Goal: Task Accomplishment & Management: Manage account settings

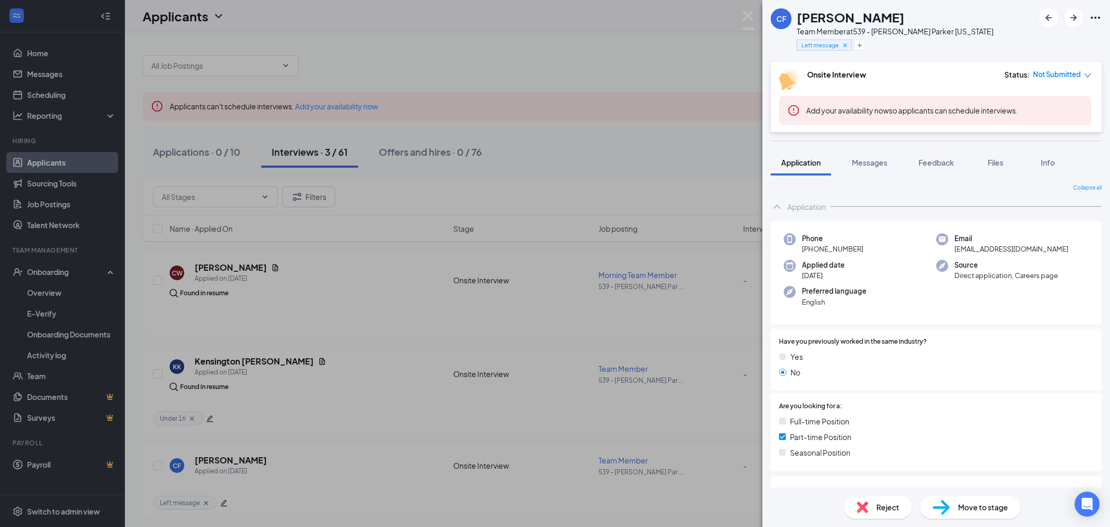
scroll to position [3, 0]
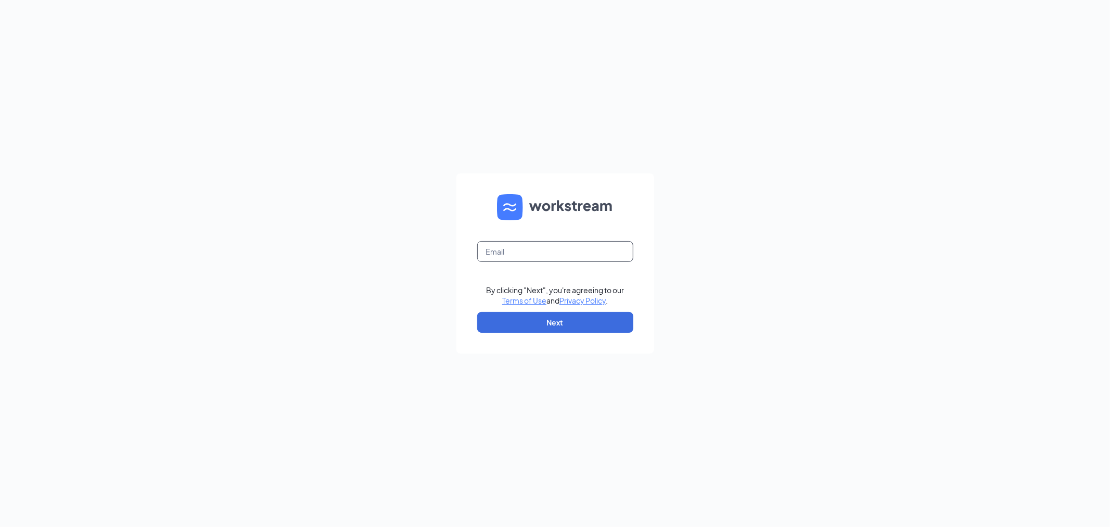
click at [559, 246] on input "text" at bounding box center [555, 251] width 156 height 21
type input "culvers539@yahoo.com"
click at [540, 324] on button "Next" at bounding box center [555, 322] width 156 height 21
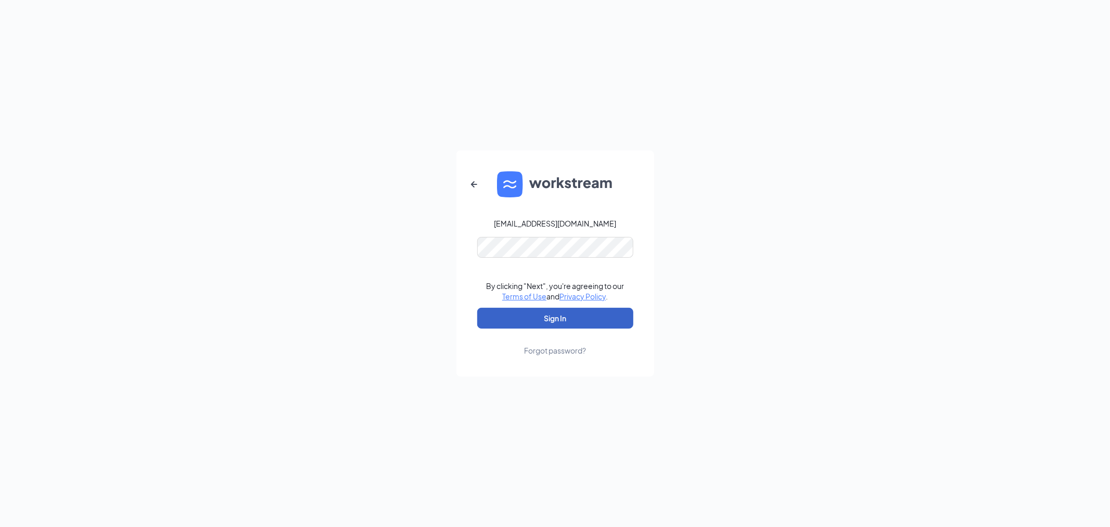
click at [574, 318] on button "Sign In" at bounding box center [555, 318] width 156 height 21
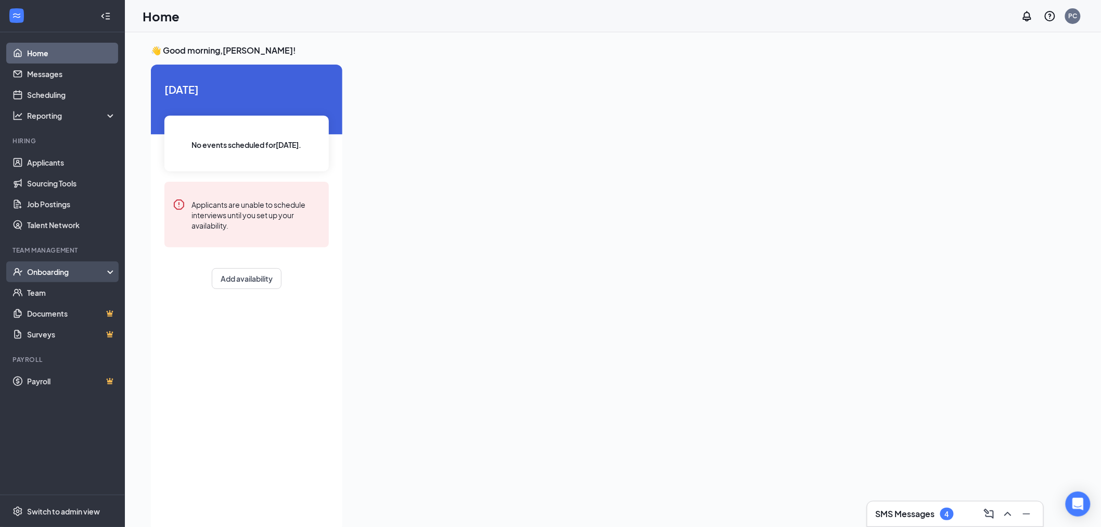
click at [34, 272] on div "Onboarding" at bounding box center [67, 271] width 80 height 10
click at [36, 273] on div "Onboarding" at bounding box center [67, 271] width 80 height 10
click at [62, 167] on link "Applicants" at bounding box center [71, 162] width 89 height 21
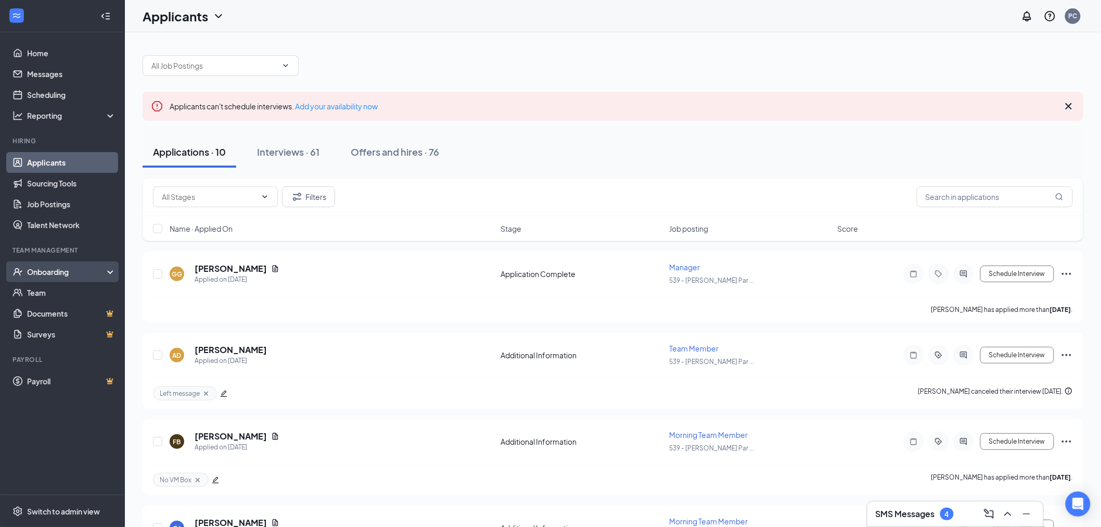
click at [45, 267] on div "Onboarding" at bounding box center [67, 271] width 80 height 10
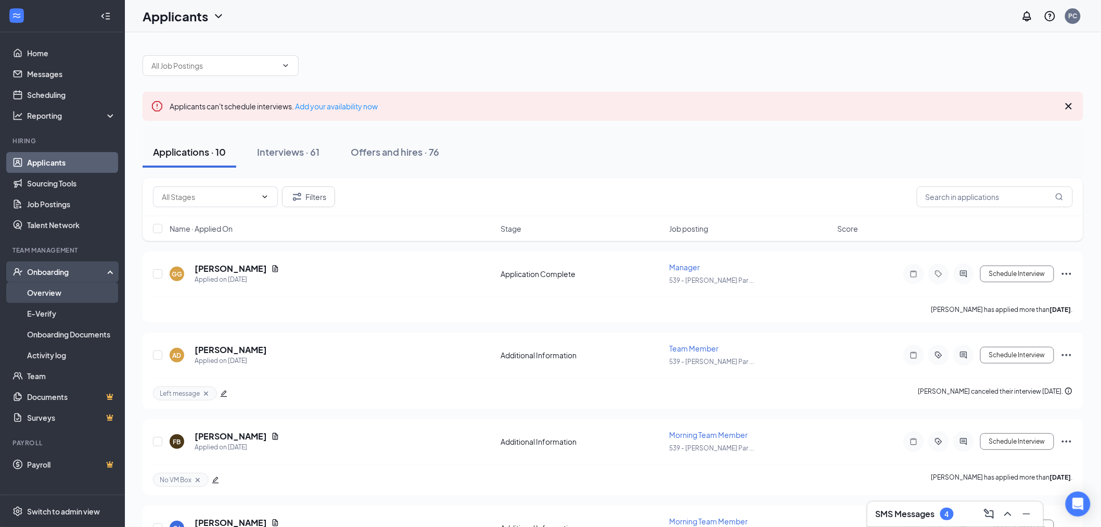
click at [40, 291] on link "Overview" at bounding box center [71, 292] width 89 height 21
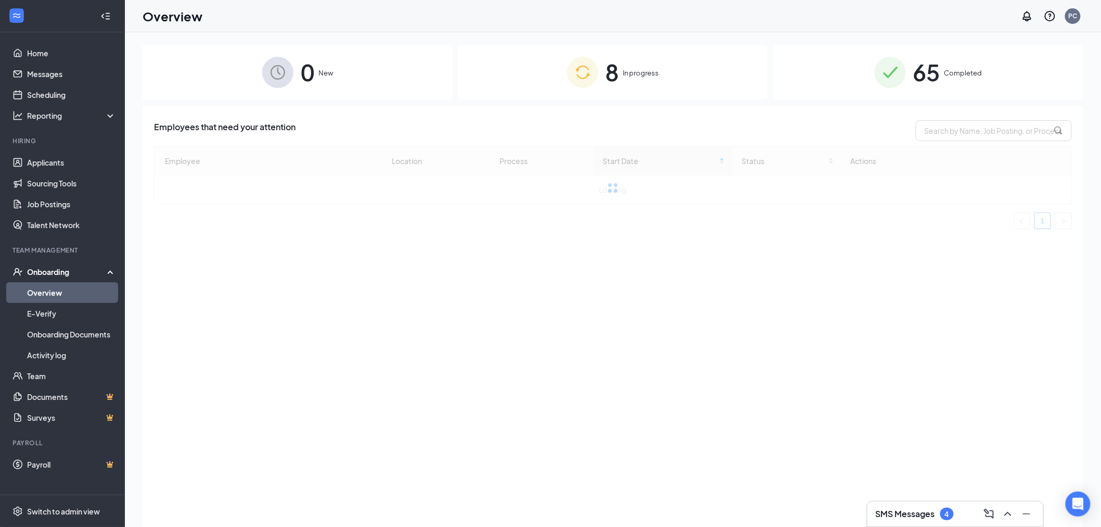
click at [505, 96] on div "8 In progress" at bounding box center [613, 72] width 310 height 55
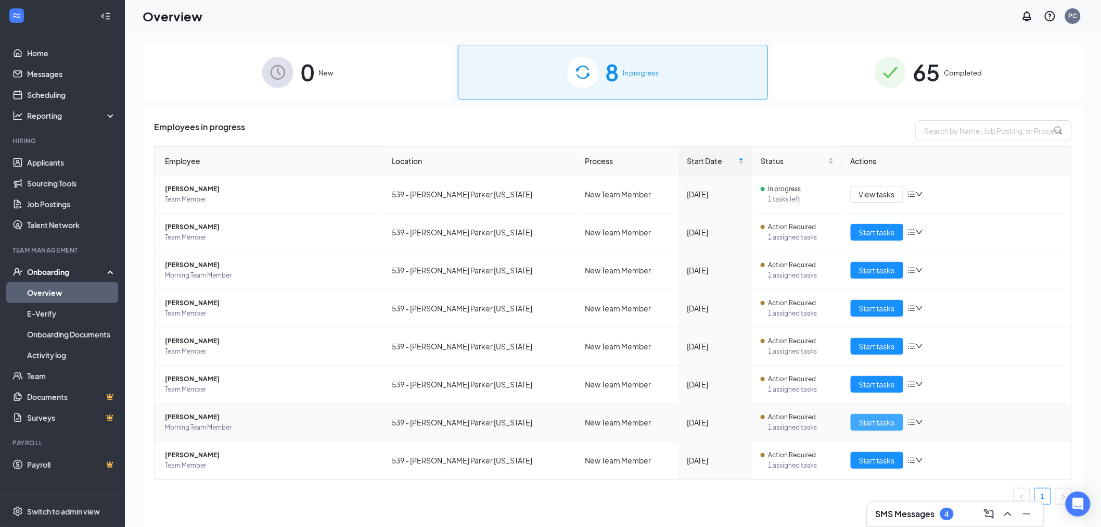
click at [888, 424] on span "Start tasks" at bounding box center [877, 421] width 36 height 11
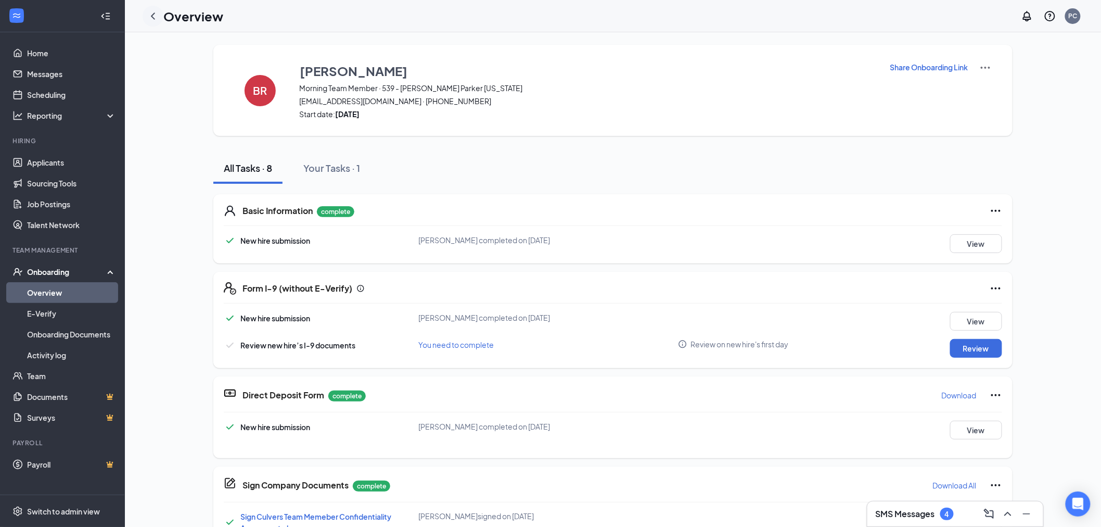
click at [154, 8] on div at bounding box center [153, 16] width 21 height 21
click at [154, 17] on icon "ChevronLeft" at bounding box center [153, 16] width 12 height 12
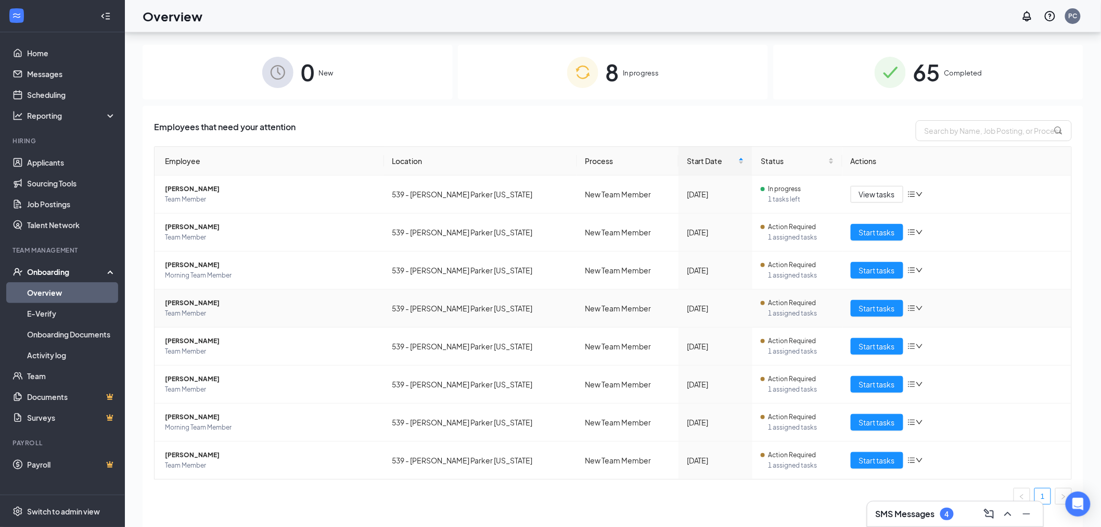
scroll to position [47, 0]
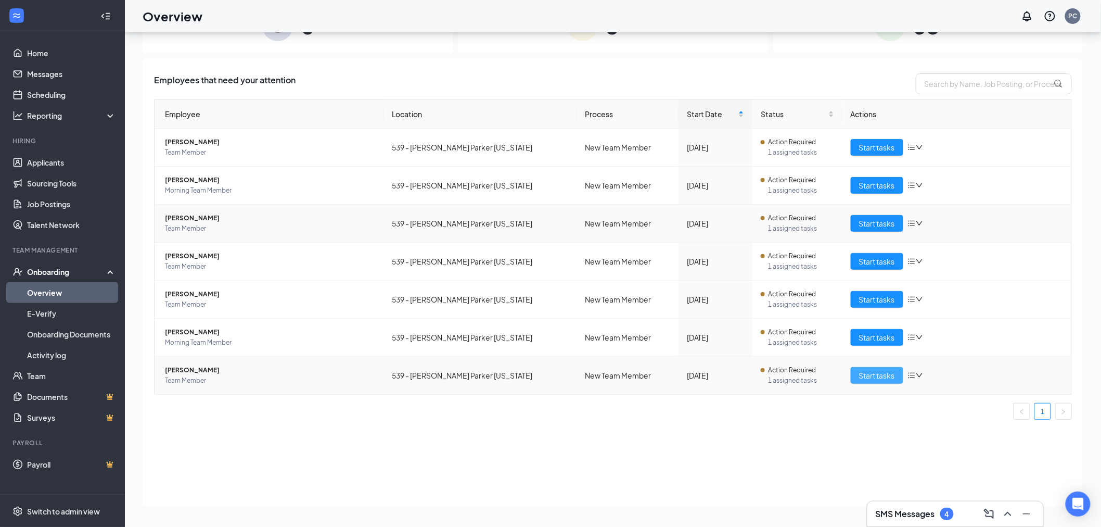
click at [857, 374] on button "Start tasks" at bounding box center [877, 375] width 53 height 17
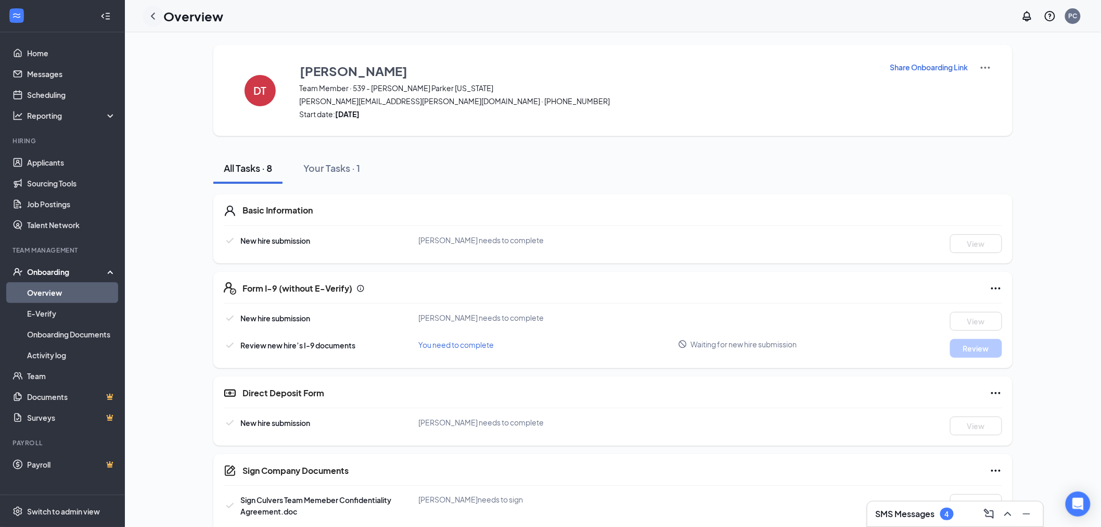
click at [155, 19] on icon "ChevronLeft" at bounding box center [153, 16] width 12 height 12
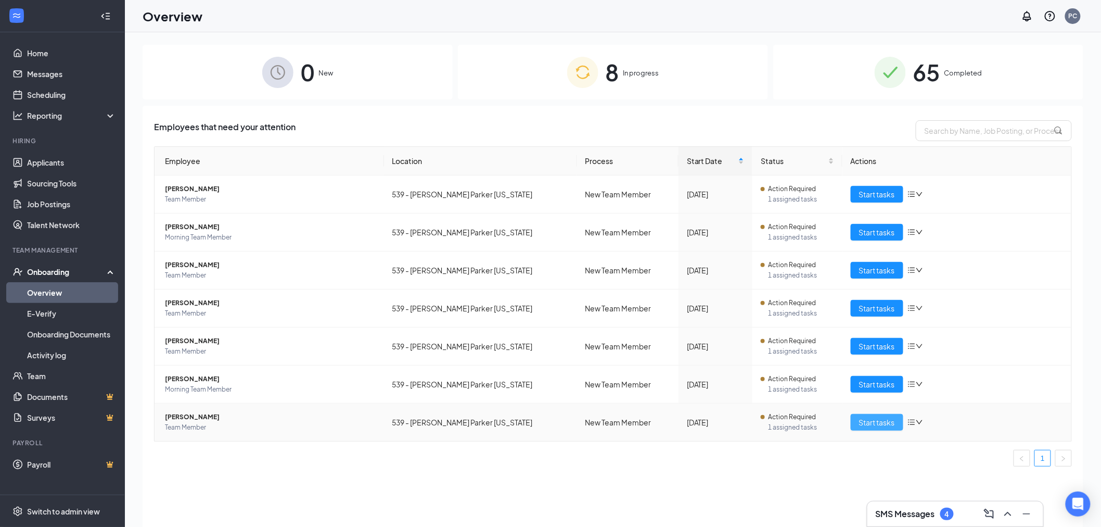
click at [865, 419] on span "Start tasks" at bounding box center [877, 421] width 36 height 11
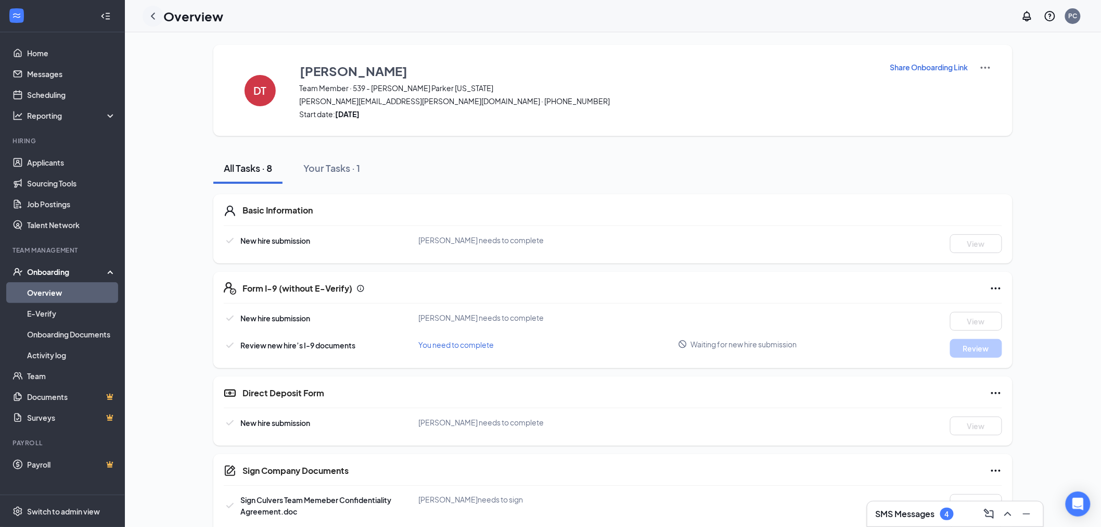
click at [157, 13] on icon "ChevronLeft" at bounding box center [153, 16] width 12 height 12
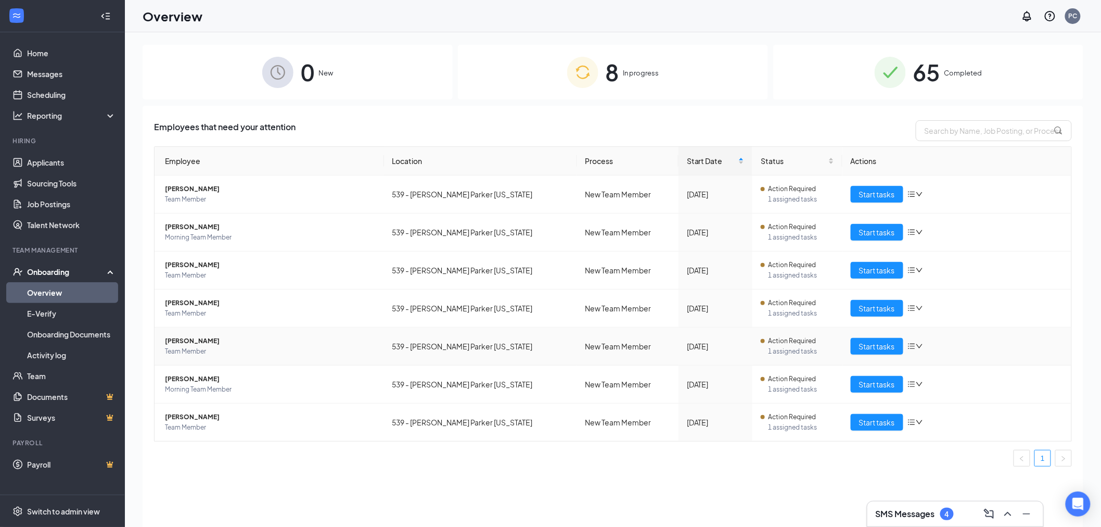
click at [186, 342] on span "[PERSON_NAME]" at bounding box center [270, 341] width 211 height 10
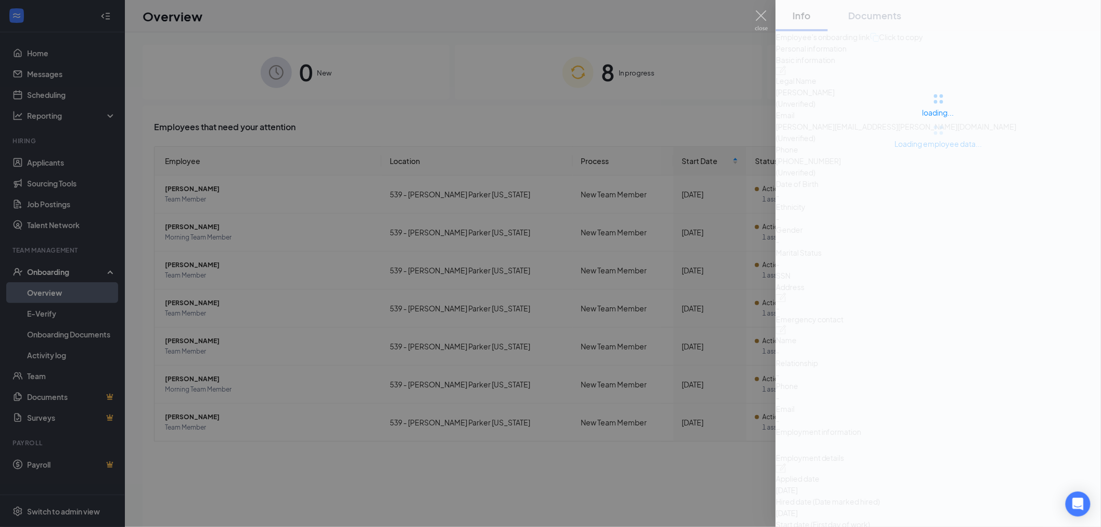
click at [631, 305] on div at bounding box center [550, 263] width 1101 height 527
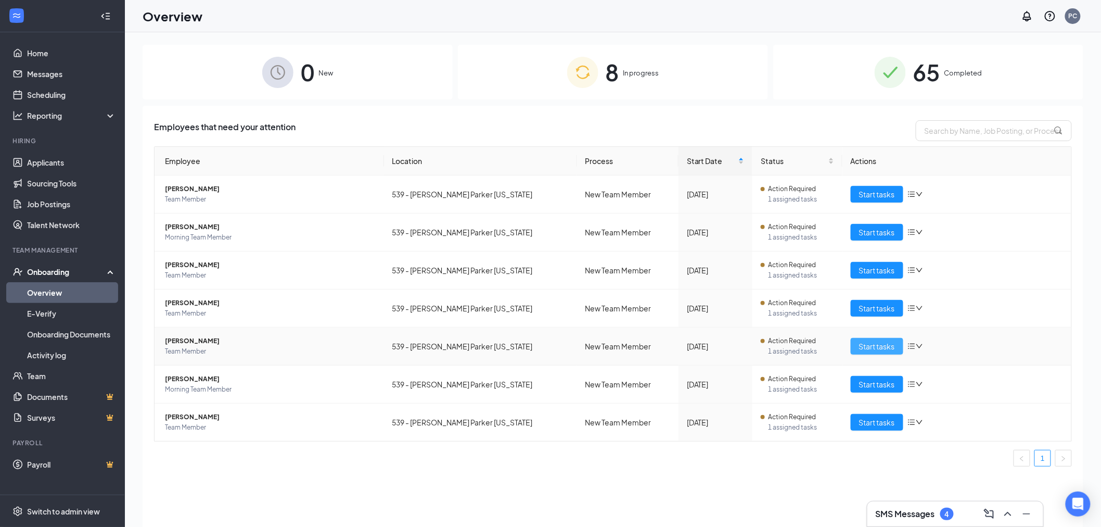
click at [872, 349] on span "Start tasks" at bounding box center [877, 345] width 36 height 11
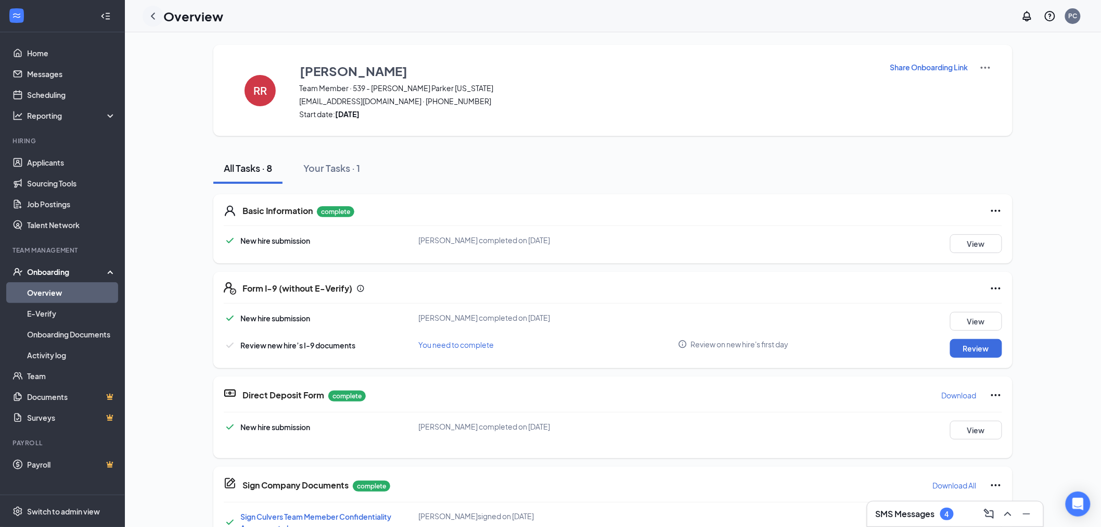
click at [154, 17] on icon "ChevronLeft" at bounding box center [153, 16] width 12 height 12
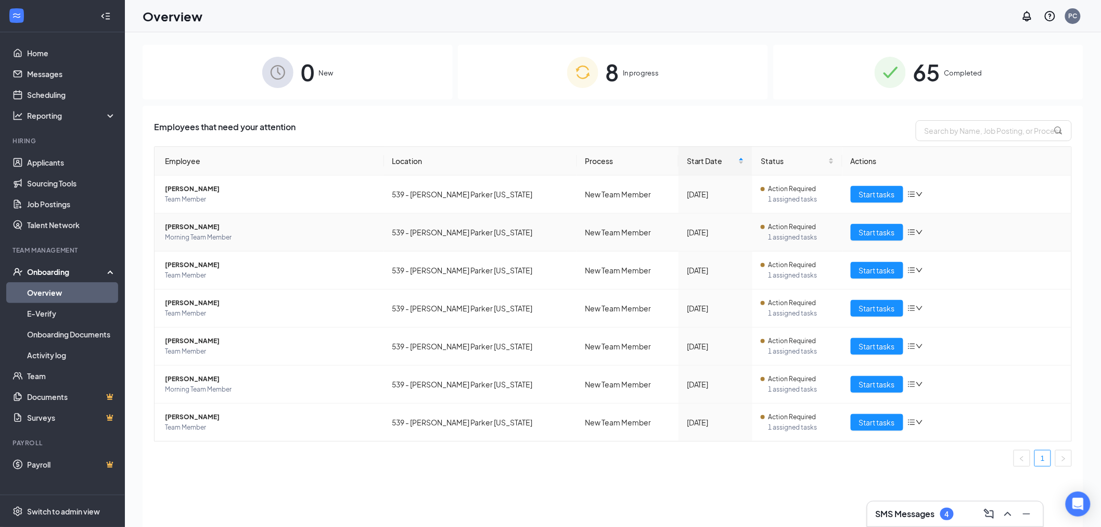
click at [203, 227] on span "[PERSON_NAME]" at bounding box center [270, 227] width 211 height 10
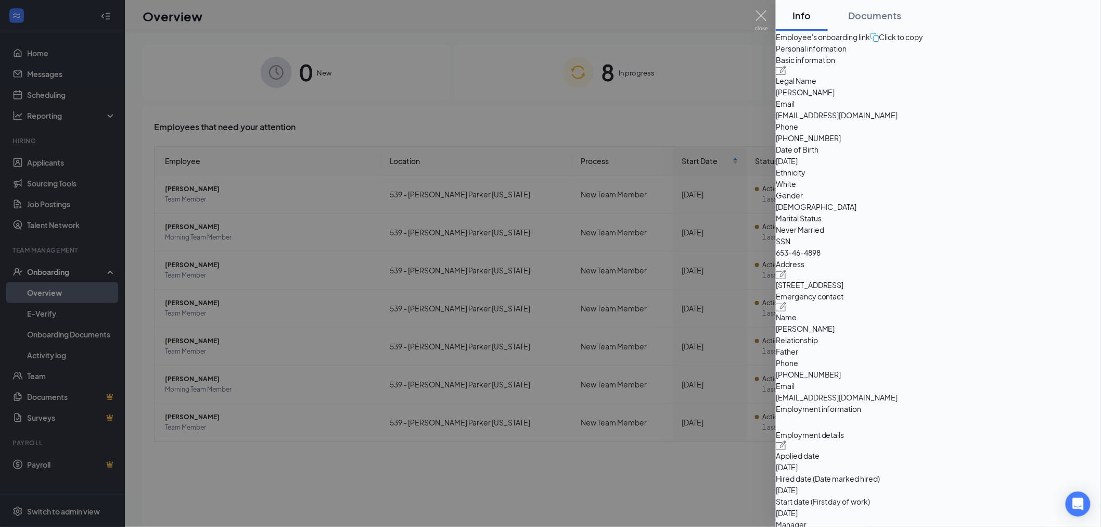
click at [627, 243] on div at bounding box center [550, 263] width 1101 height 527
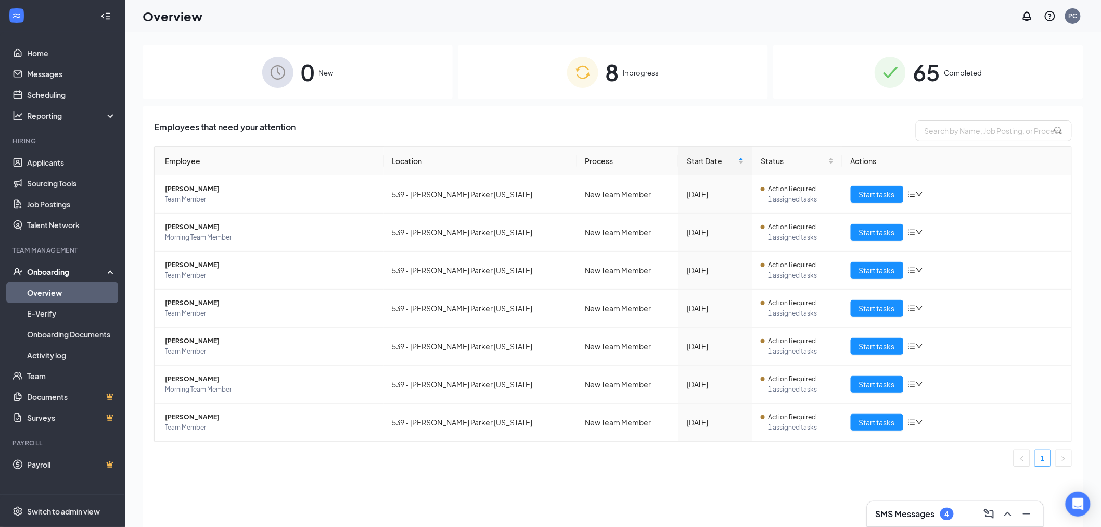
click at [761, 14] on div "Overview PC" at bounding box center [613, 16] width 976 height 32
click at [856, 231] on button "Start tasks" at bounding box center [877, 232] width 53 height 17
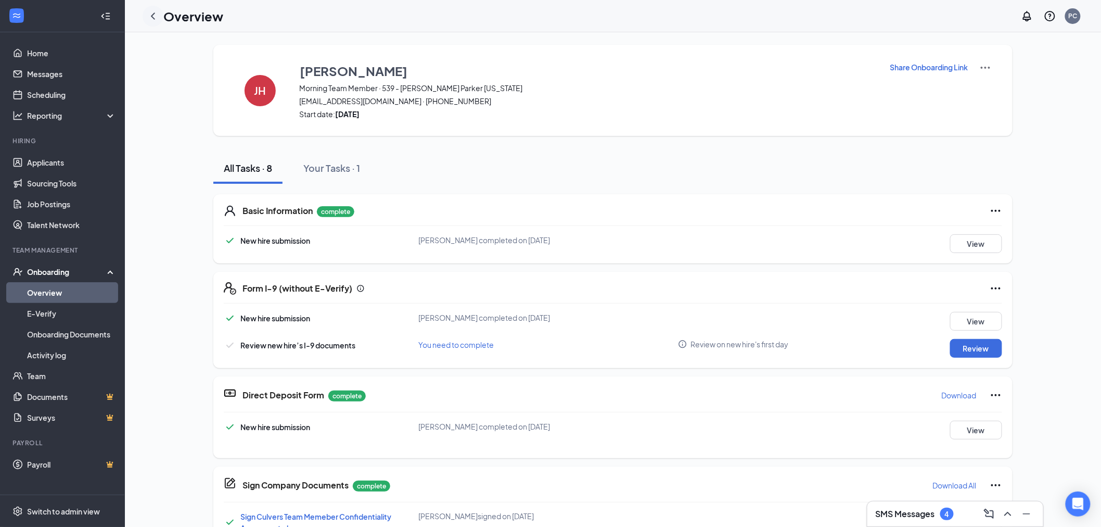
click at [155, 14] on icon "ChevronLeft" at bounding box center [153, 16] width 12 height 12
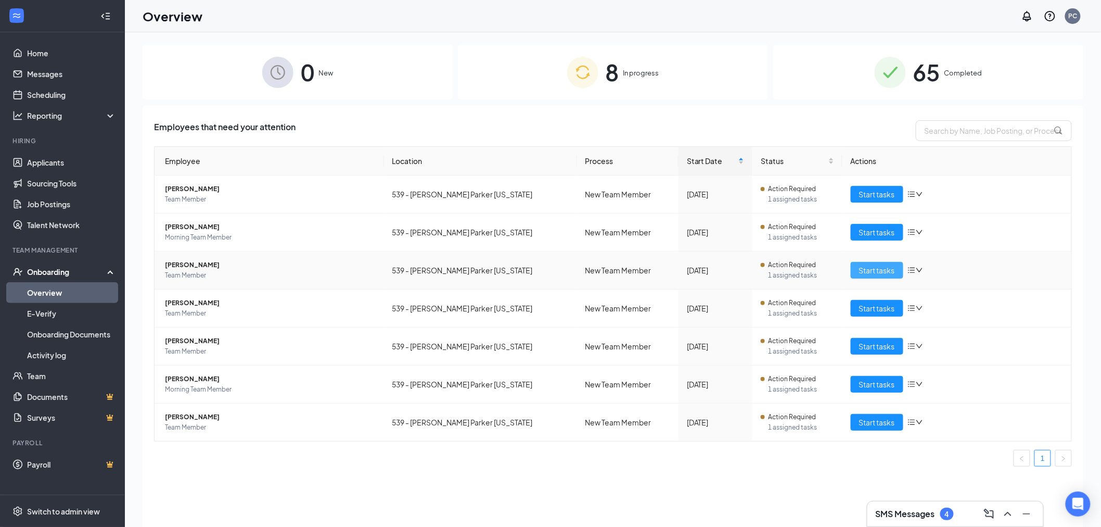
click at [876, 269] on span "Start tasks" at bounding box center [877, 269] width 36 height 11
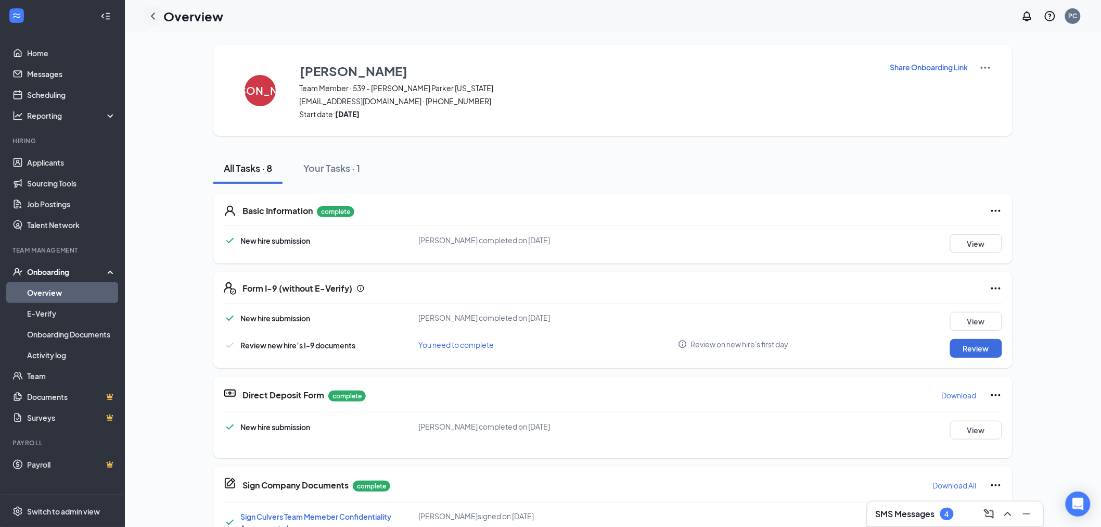
click at [153, 18] on icon "ChevronLeft" at bounding box center [153, 15] width 4 height 7
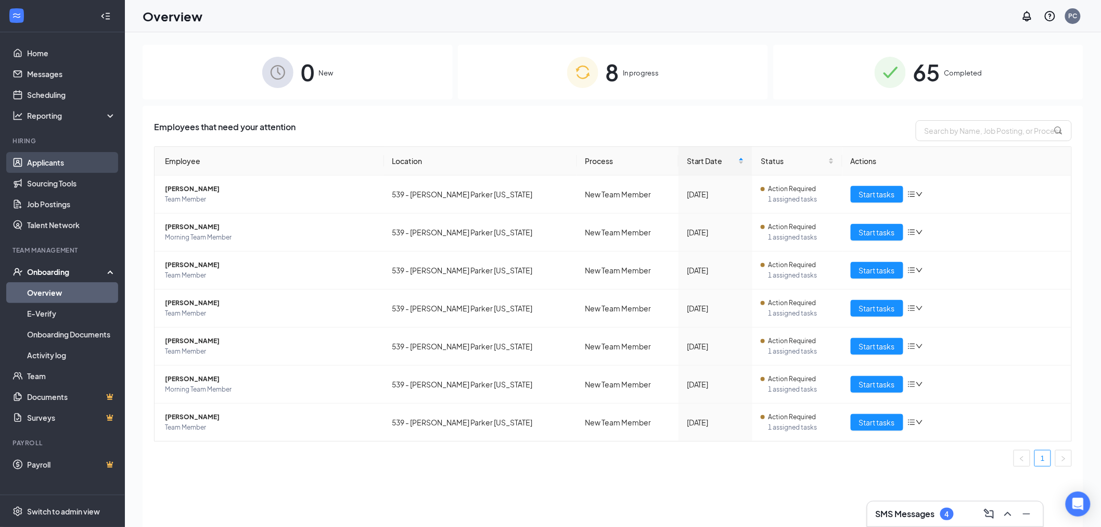
click at [65, 163] on link "Applicants" at bounding box center [71, 162] width 89 height 21
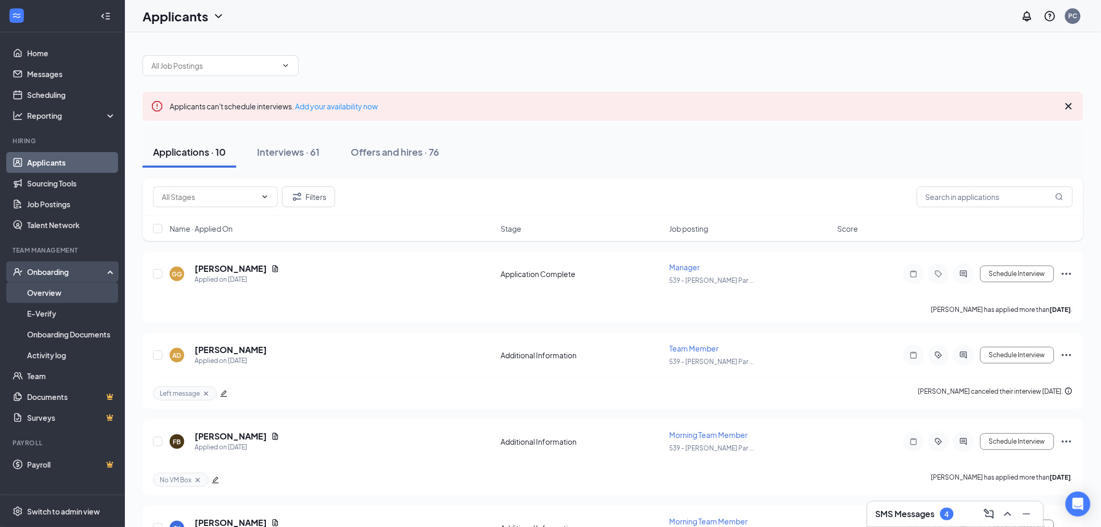
click at [49, 298] on link "Overview" at bounding box center [71, 292] width 89 height 21
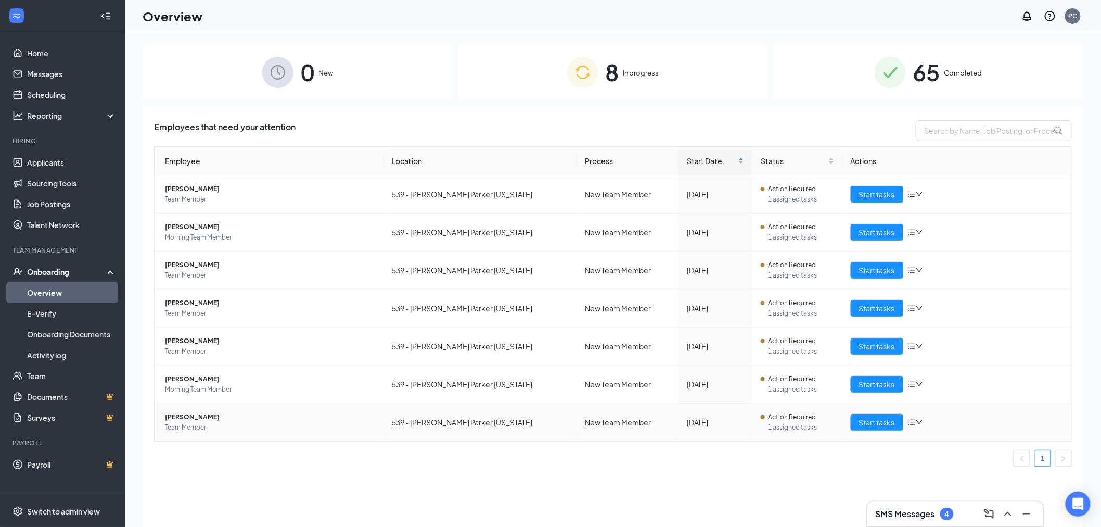
click at [274, 427] on span "Team Member" at bounding box center [270, 427] width 211 height 10
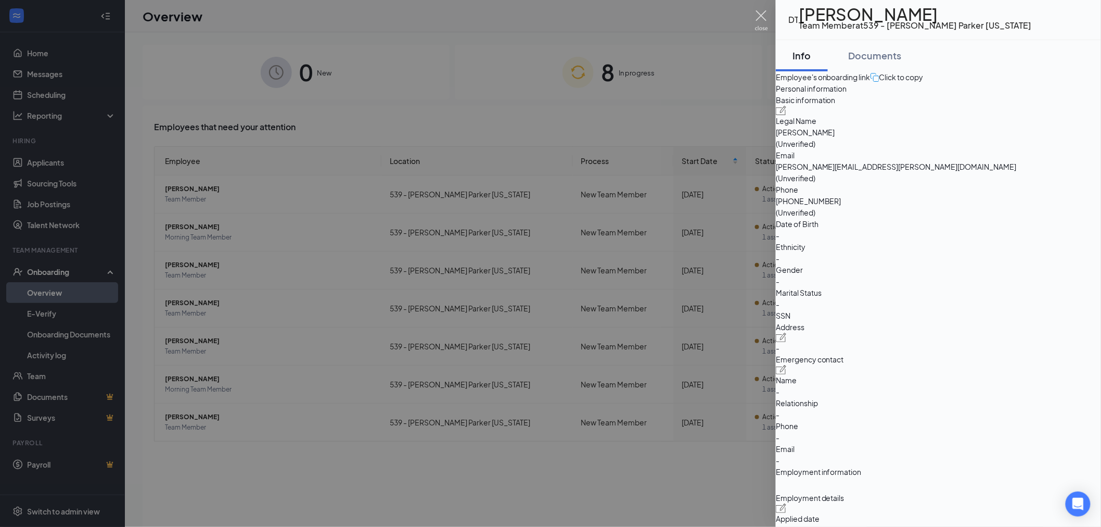
click at [761, 14] on img at bounding box center [761, 20] width 13 height 20
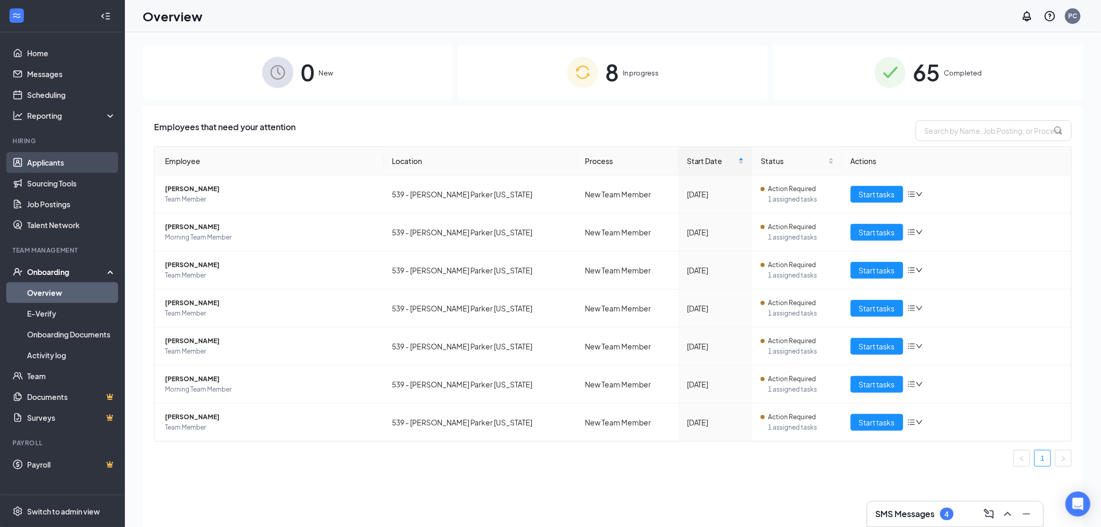
click at [49, 169] on link "Applicants" at bounding box center [71, 162] width 89 height 21
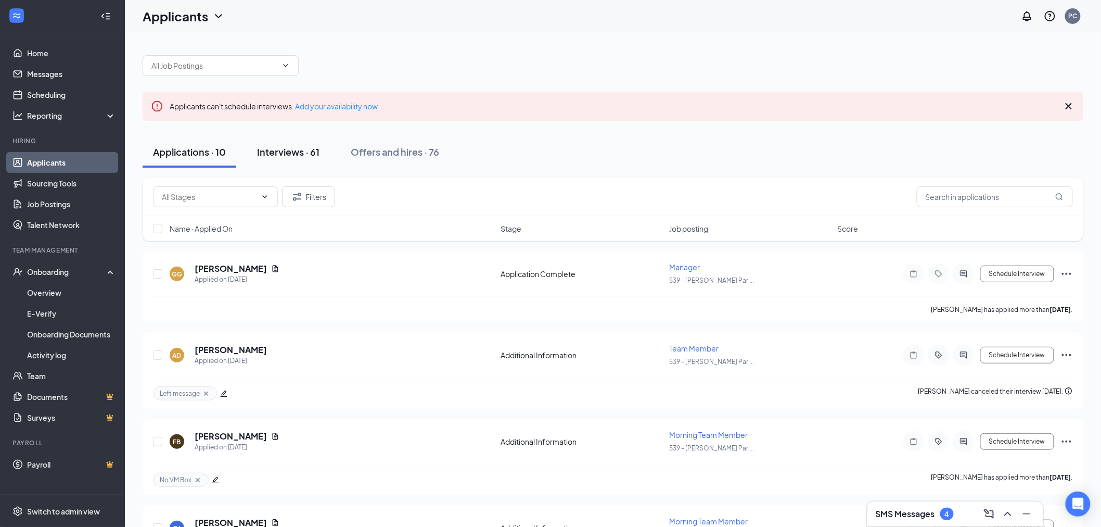
click at [282, 151] on div "Interviews · 61" at bounding box center [288, 151] width 62 height 13
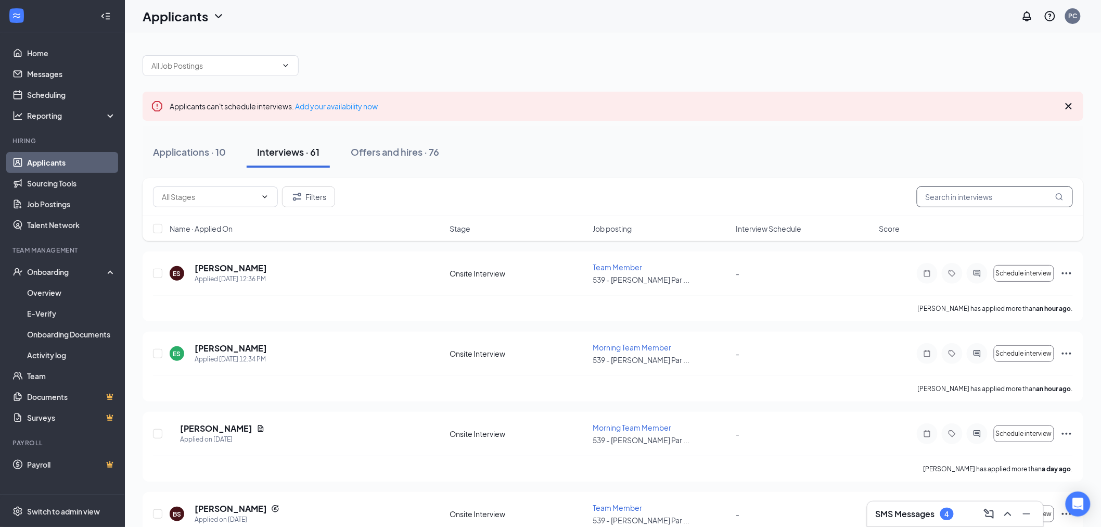
click at [960, 199] on input "text" at bounding box center [995, 196] width 156 height 21
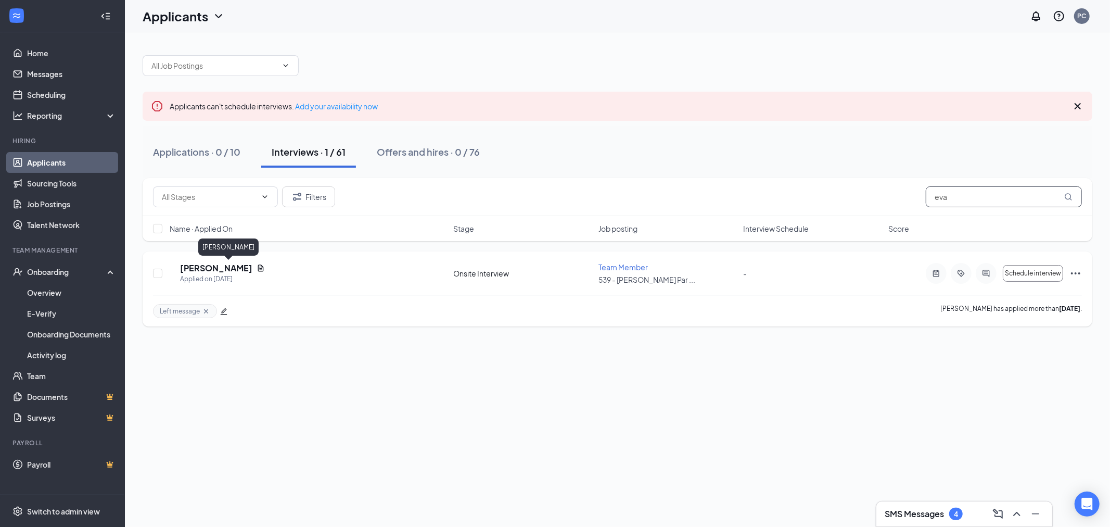
type input "eva"
click at [226, 263] on h5 "[PERSON_NAME]" at bounding box center [216, 267] width 72 height 11
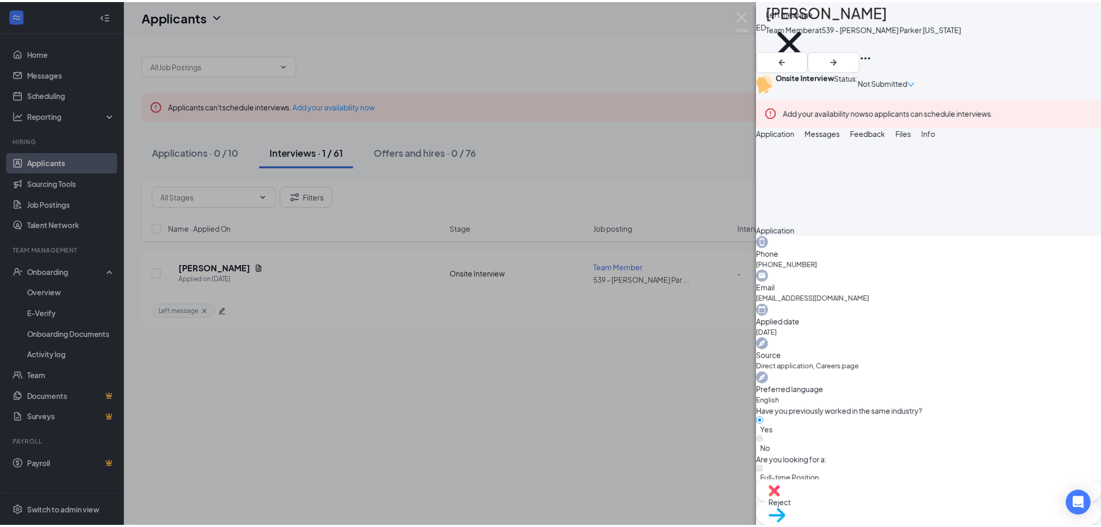
scroll to position [215, 0]
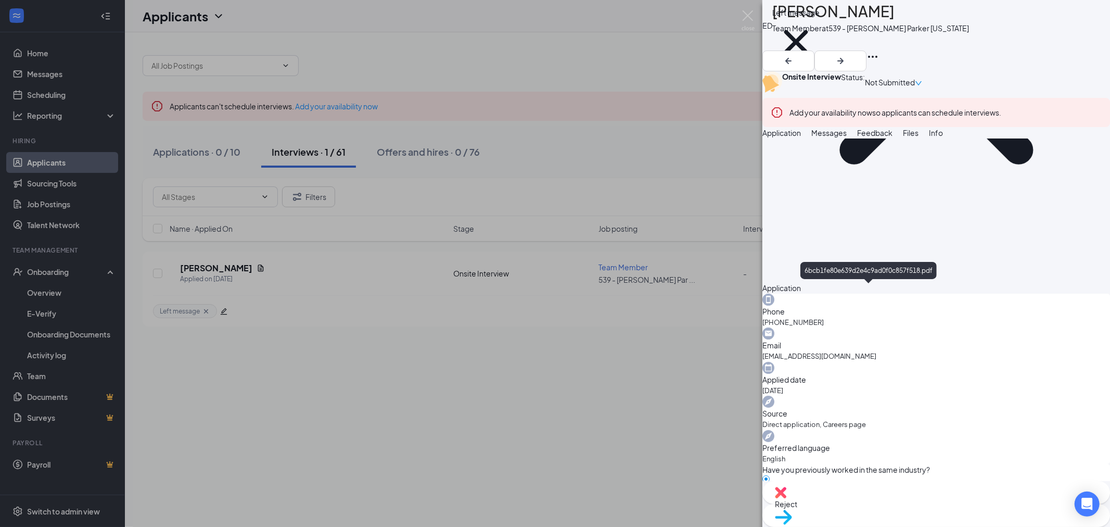
click at [743, 14] on img at bounding box center [748, 20] width 13 height 20
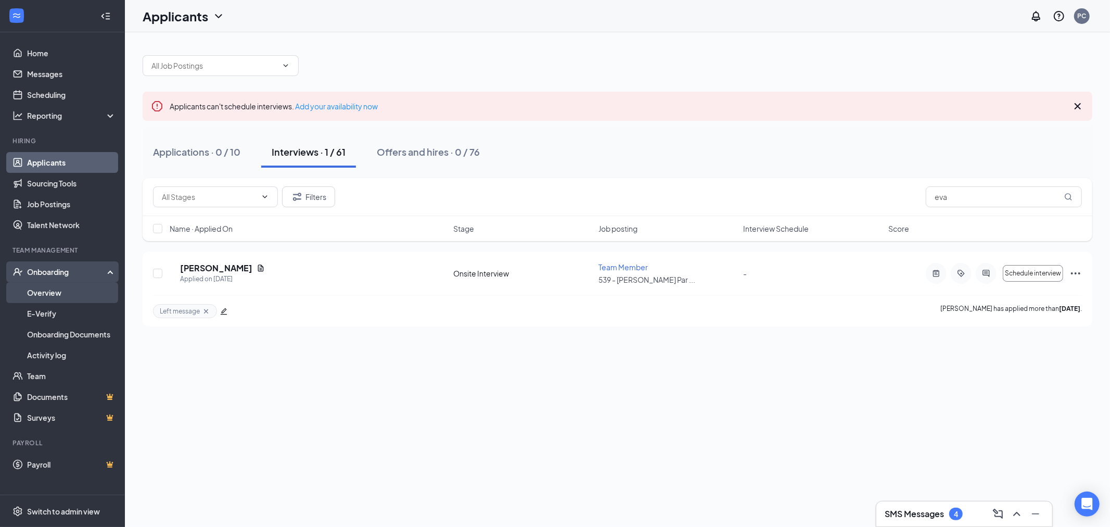
click at [45, 292] on link "Overview" at bounding box center [71, 292] width 89 height 21
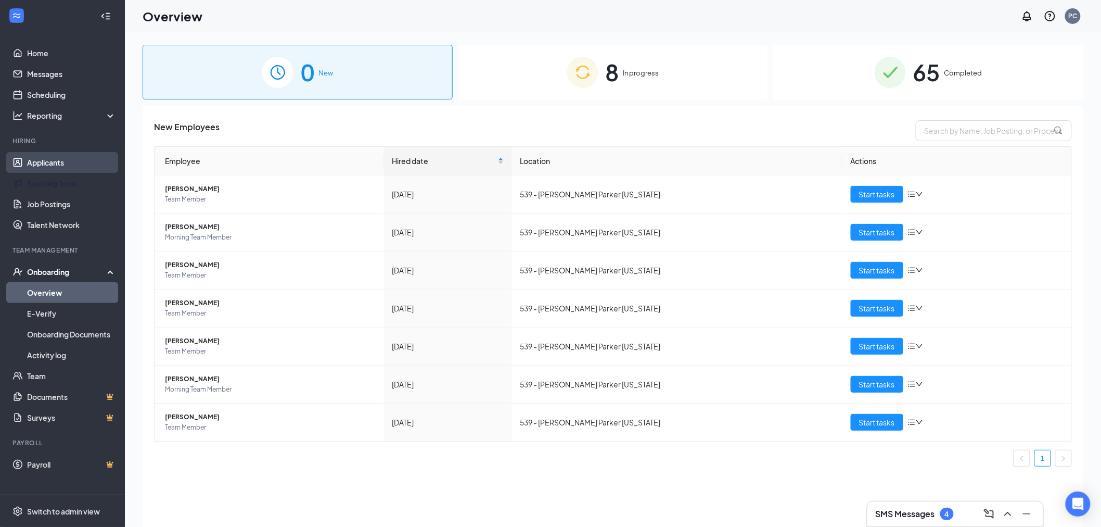
click at [48, 162] on link "Applicants" at bounding box center [71, 162] width 89 height 21
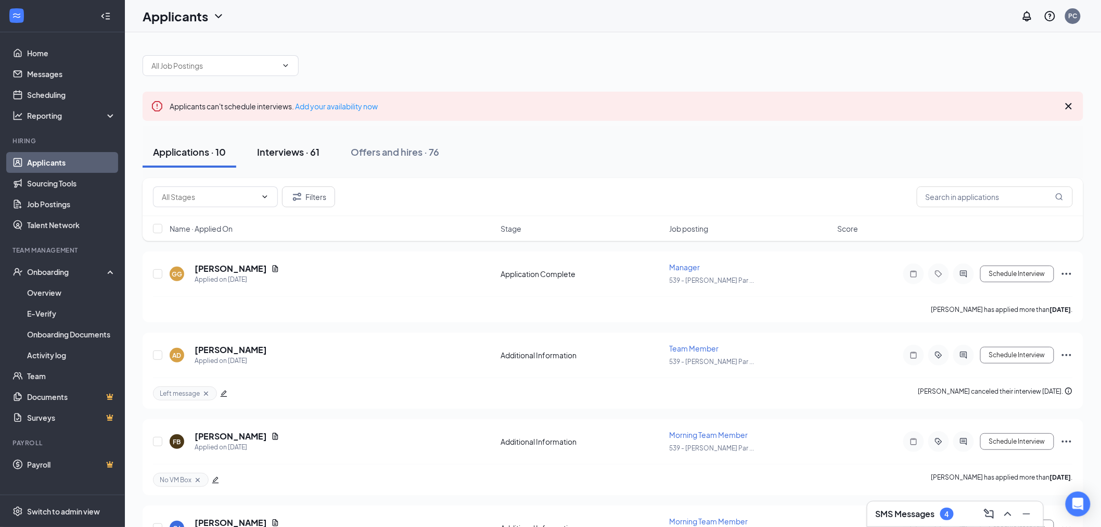
click at [315, 155] on div "Interviews · 61" at bounding box center [288, 151] width 62 height 13
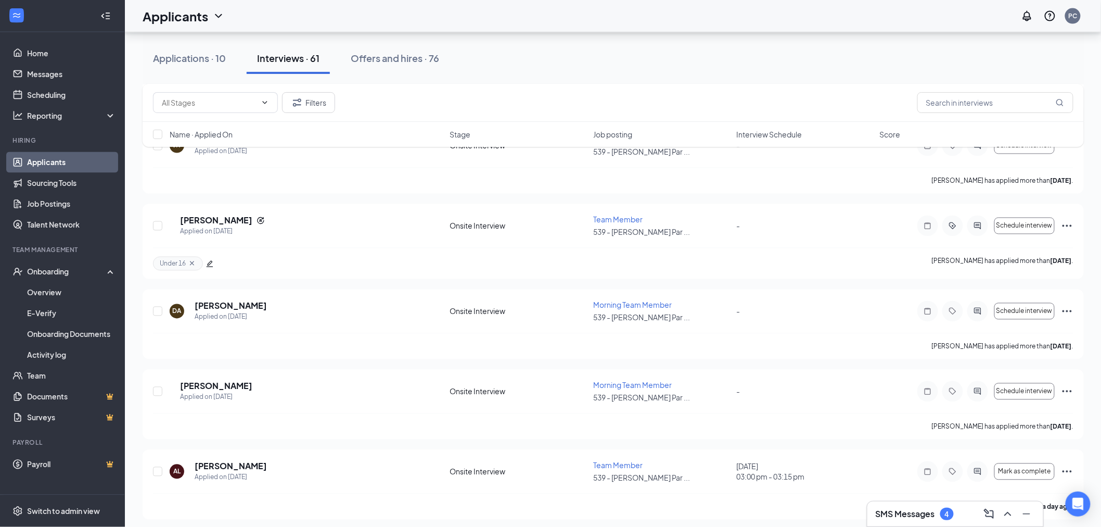
scroll to position [347, 0]
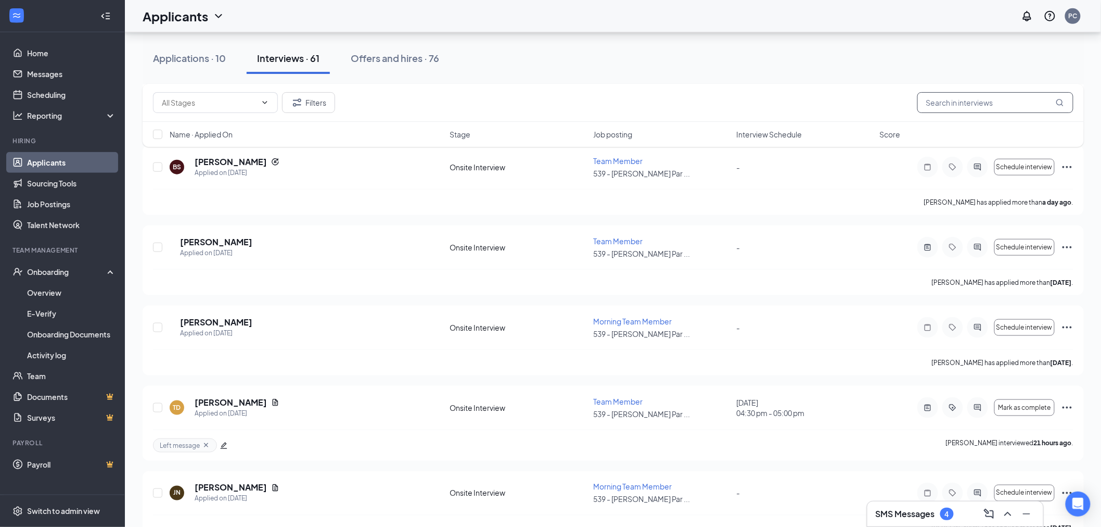
click at [940, 99] on input "text" at bounding box center [995, 102] width 156 height 21
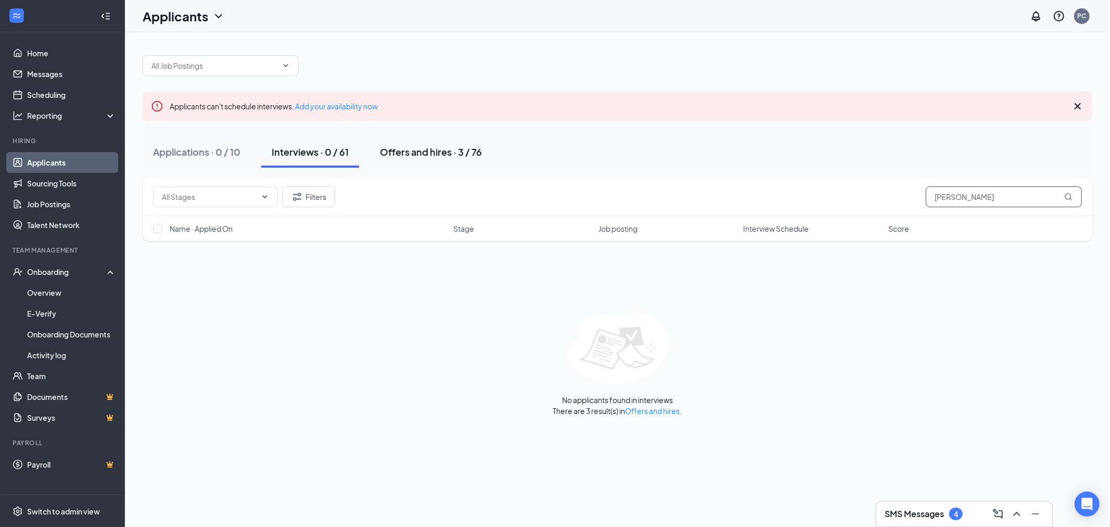
type input "[PERSON_NAME]"
click at [415, 149] on div "Offers and hires · 3 / 76" at bounding box center [431, 151] width 102 height 13
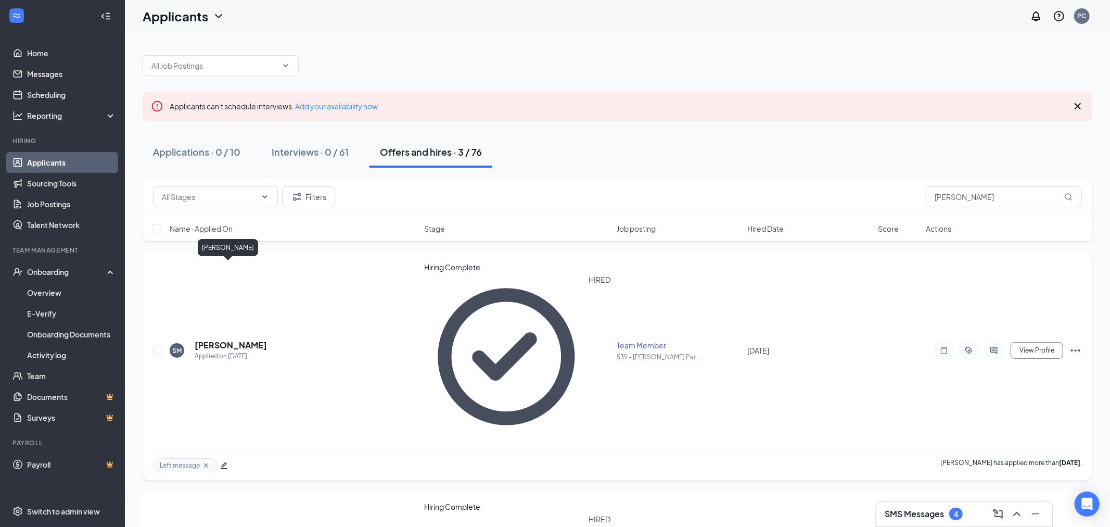
click at [235, 339] on h5 "[PERSON_NAME]" at bounding box center [231, 344] width 72 height 11
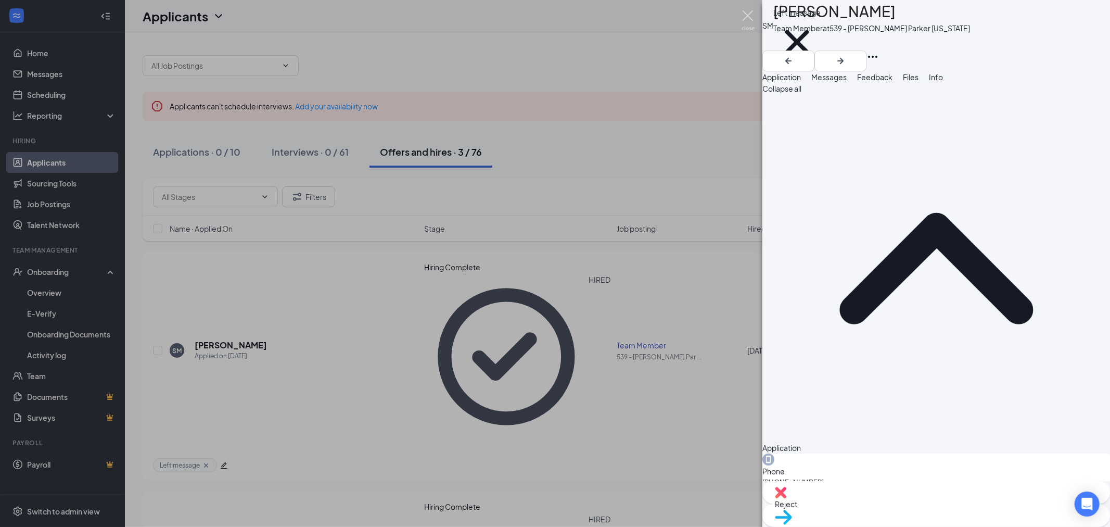
click at [747, 16] on img at bounding box center [748, 20] width 13 height 20
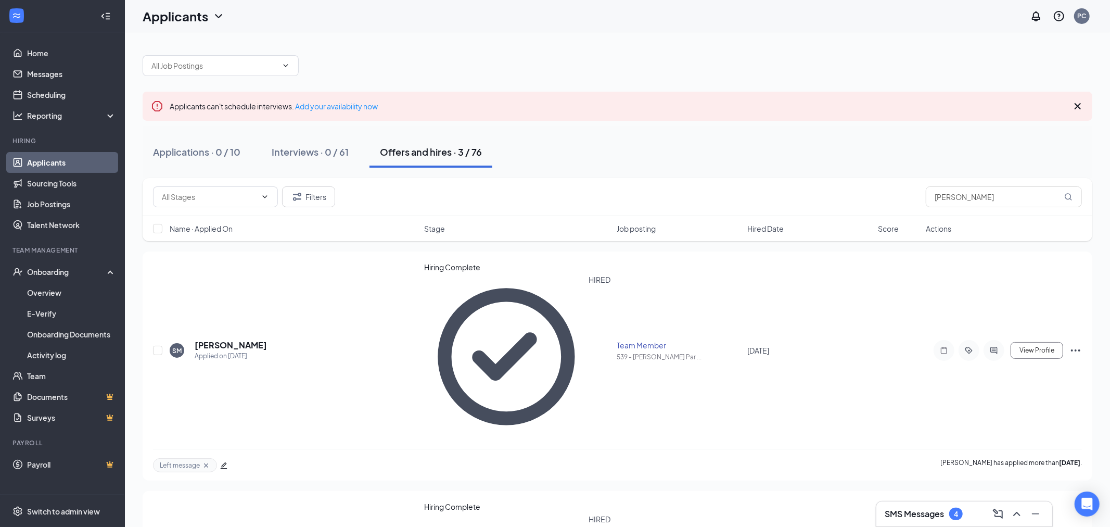
click at [48, 162] on link "Applicants" at bounding box center [71, 162] width 89 height 21
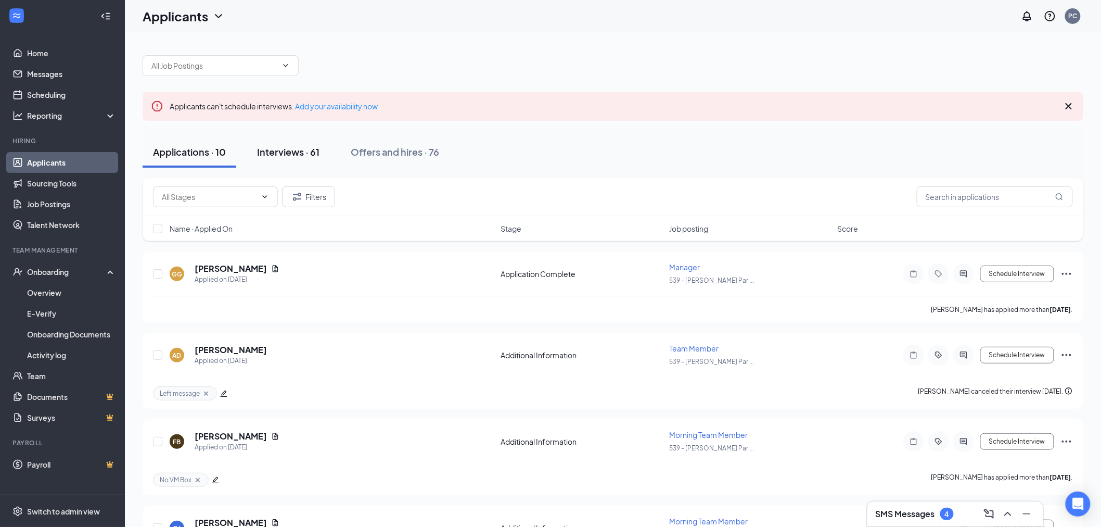
click at [294, 155] on div "Interviews · 61" at bounding box center [288, 151] width 62 height 13
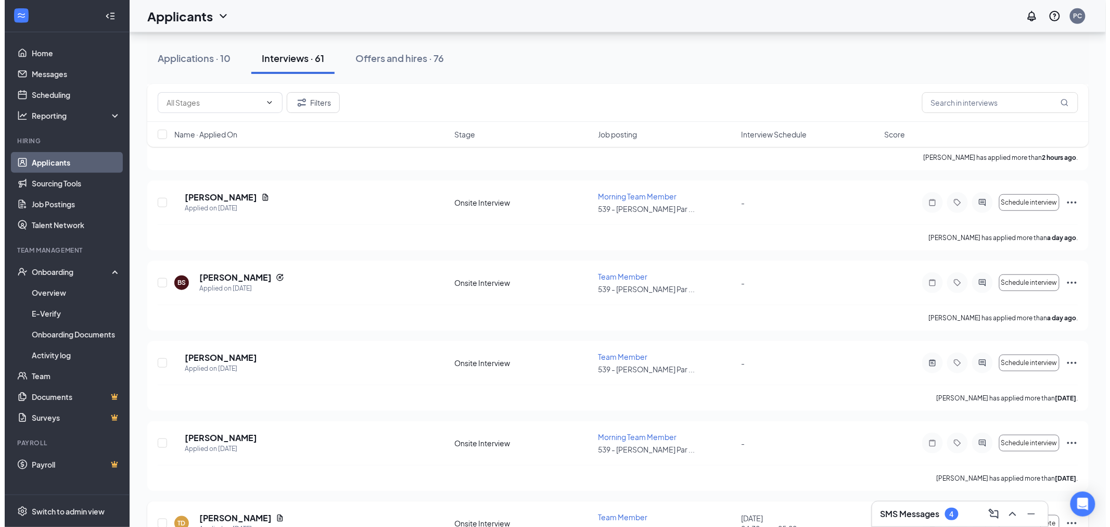
scroll to position [404, 0]
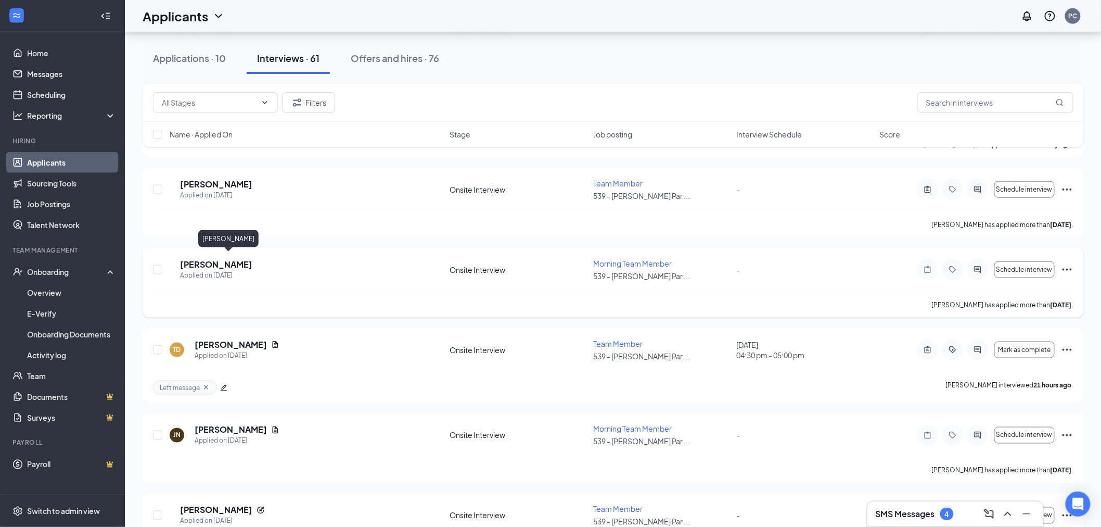
click at [210, 259] on h5 "[PERSON_NAME]" at bounding box center [216, 264] width 72 height 11
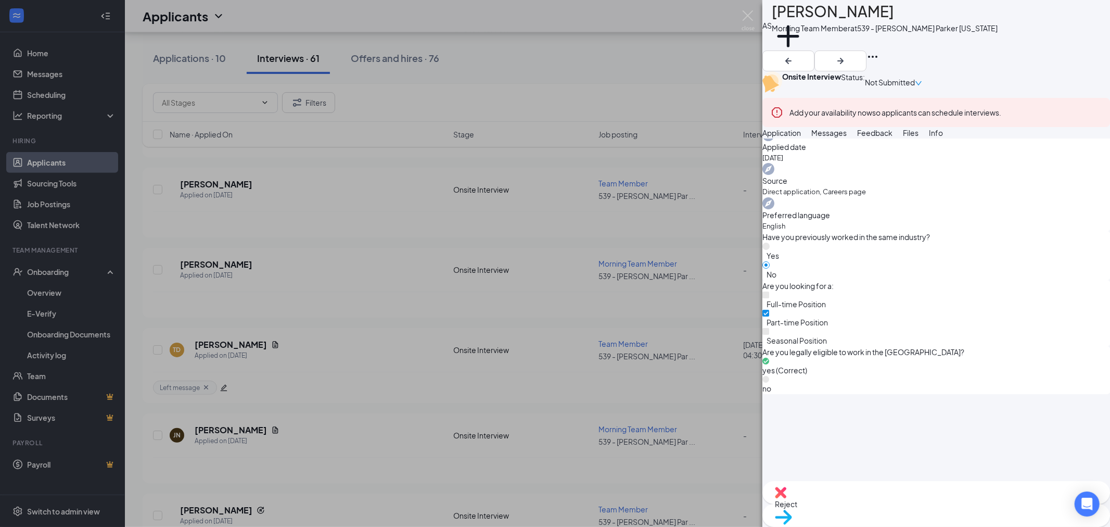
scroll to position [390, 0]
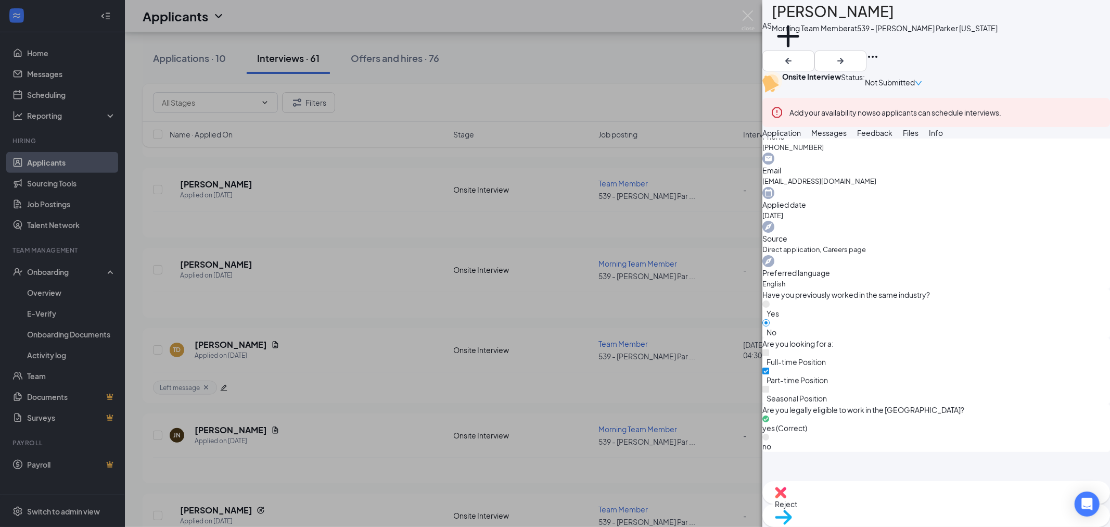
click at [605, 276] on div "AS [PERSON_NAME] Morning Team Member at 539 - [PERSON_NAME] Parker [US_STATE] A…" at bounding box center [555, 263] width 1110 height 527
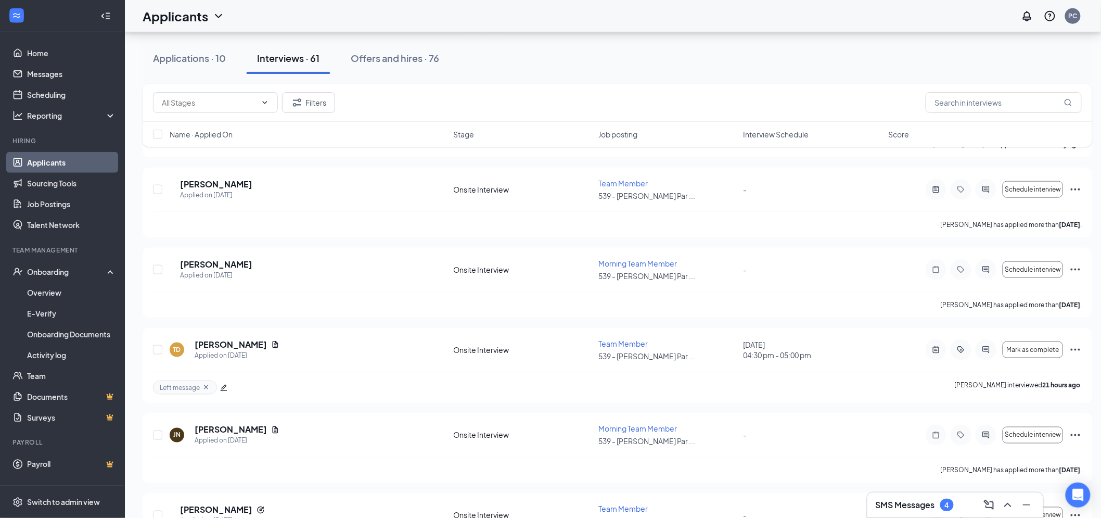
click at [749, 20] on div "Applicants PC" at bounding box center [613, 16] width 976 height 32
click at [226, 178] on h5 "[PERSON_NAME]" at bounding box center [216, 183] width 72 height 11
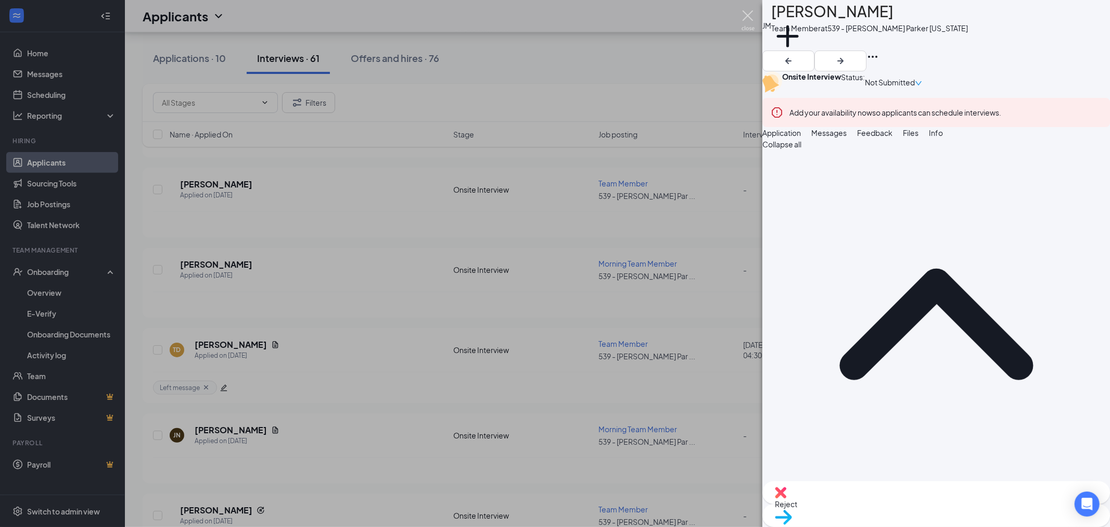
click at [743, 22] on img at bounding box center [748, 20] width 13 height 20
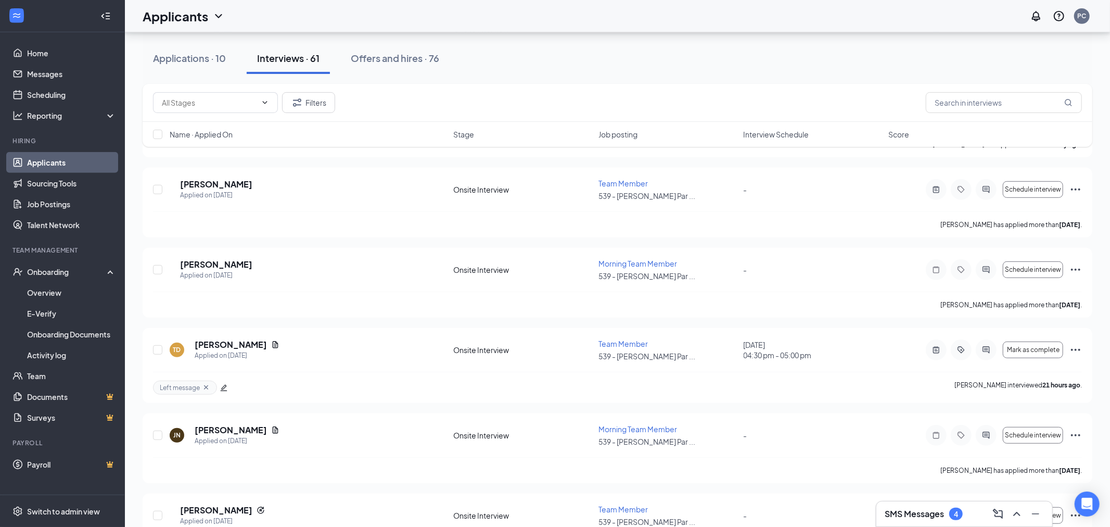
click at [747, 12] on div "Applicants PC" at bounding box center [617, 16] width 985 height 32
click at [231, 110] on h5 "[PERSON_NAME]" at bounding box center [231, 103] width 72 height 11
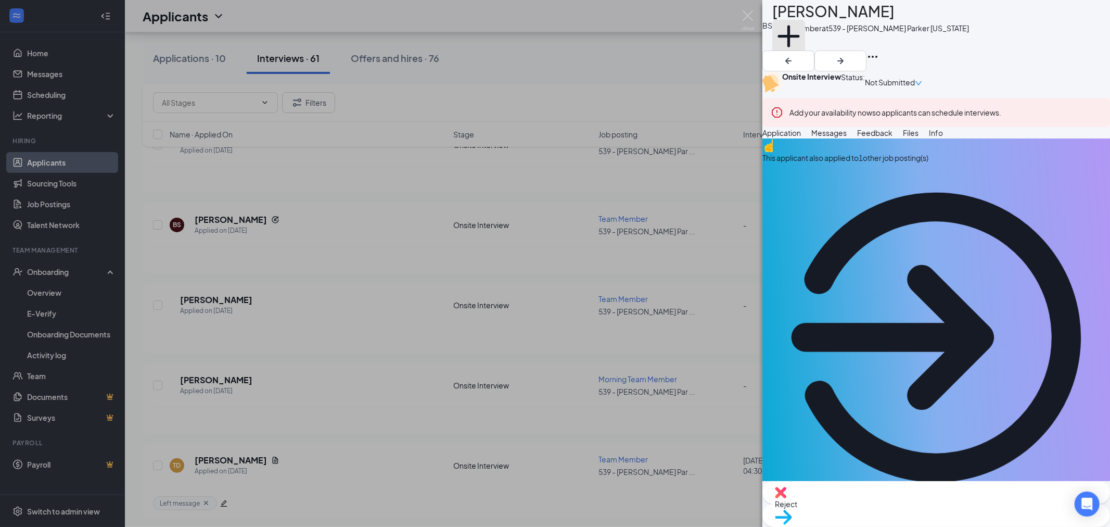
click at [805, 48] on button "Add a tag" at bounding box center [788, 42] width 33 height 44
click at [804, 116] on input "Left message" at bounding box center [800, 119] width 7 height 7
checkbox input "true"
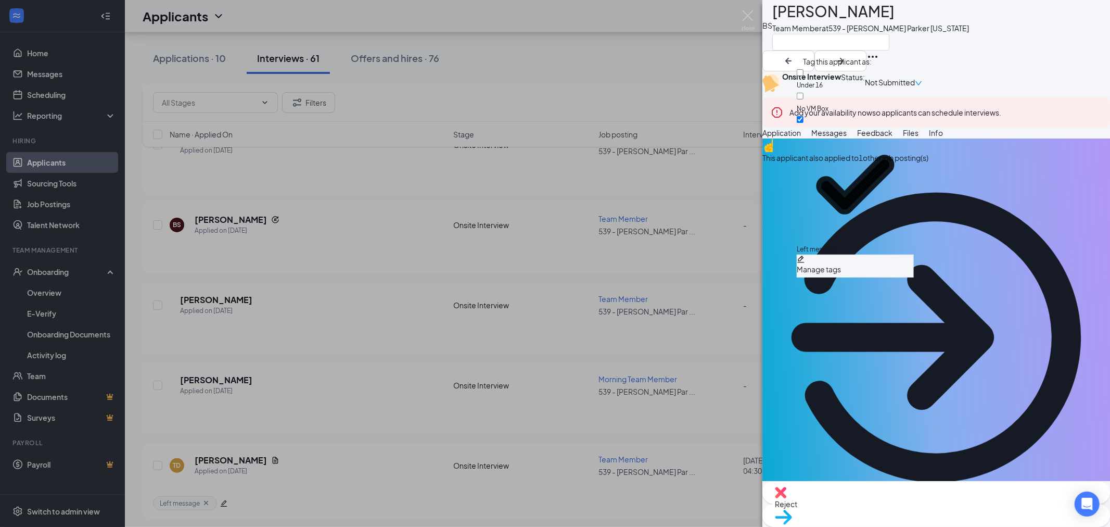
click at [892, 138] on button "Feedback" at bounding box center [874, 132] width 35 height 11
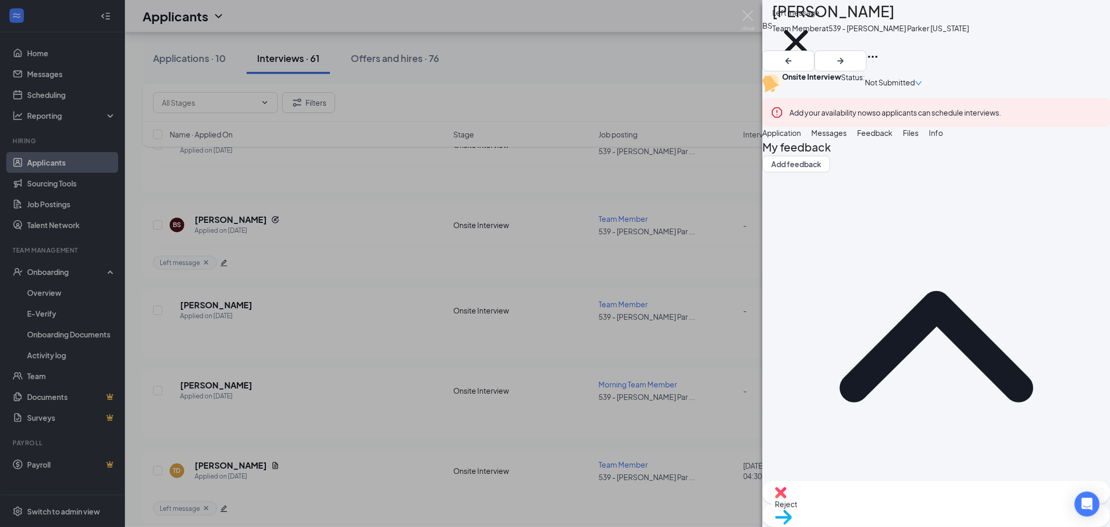
click at [892, 137] on span "Feedback" at bounding box center [874, 132] width 35 height 9
click at [953, 526] on div at bounding box center [936, 537] width 347 height 11
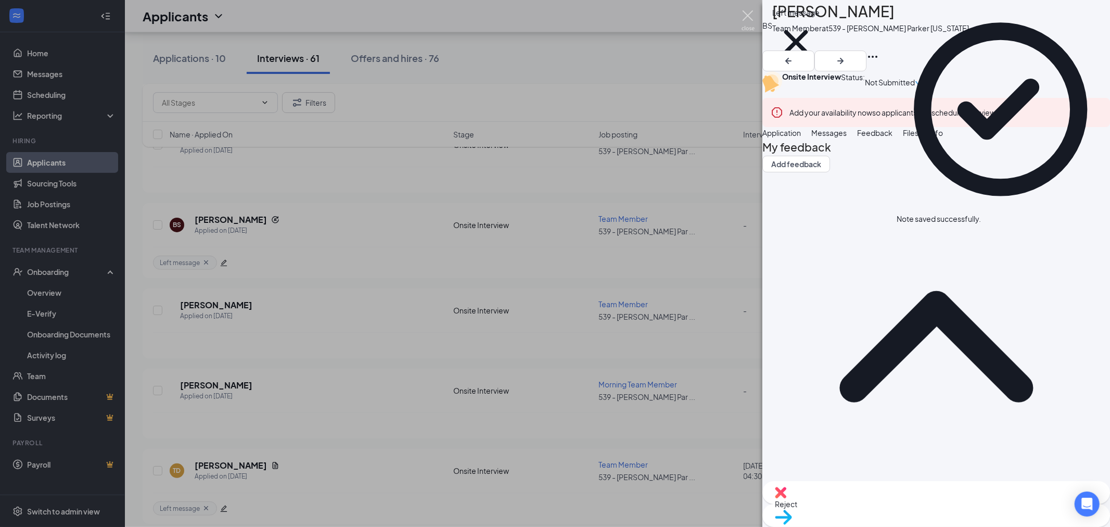
click at [750, 17] on img at bounding box center [748, 20] width 13 height 20
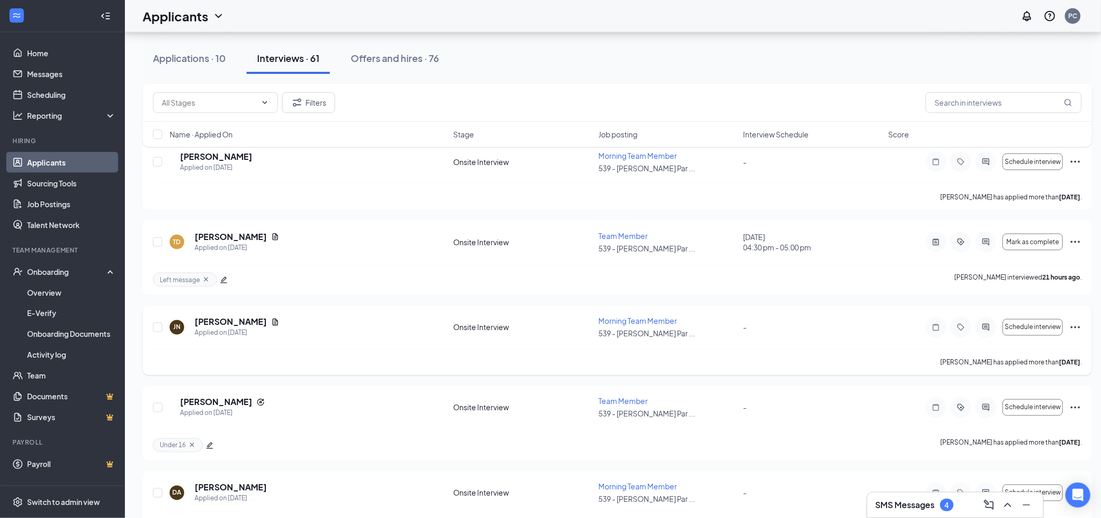
scroll to position [520, 0]
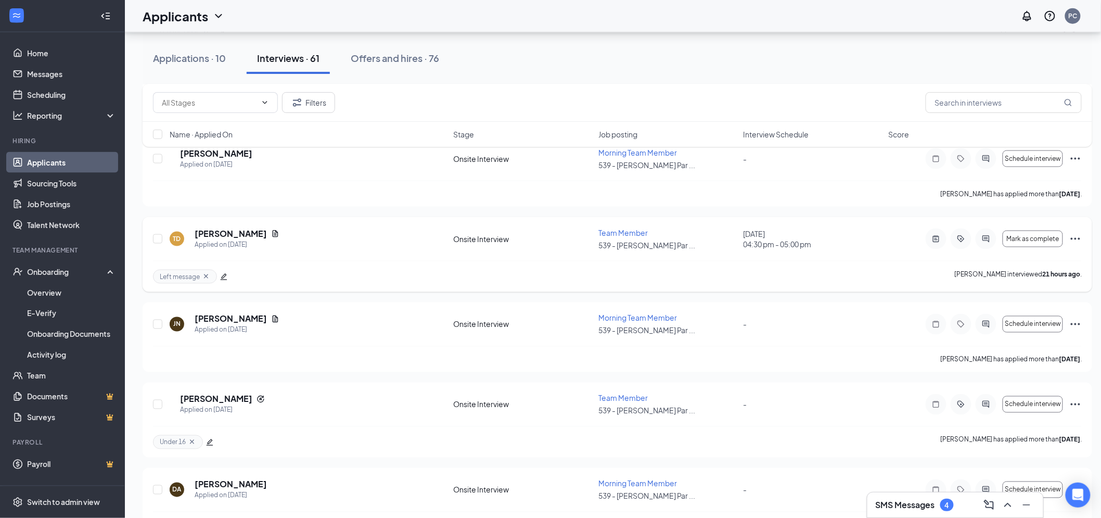
click at [934, 237] on div at bounding box center [936, 238] width 21 height 21
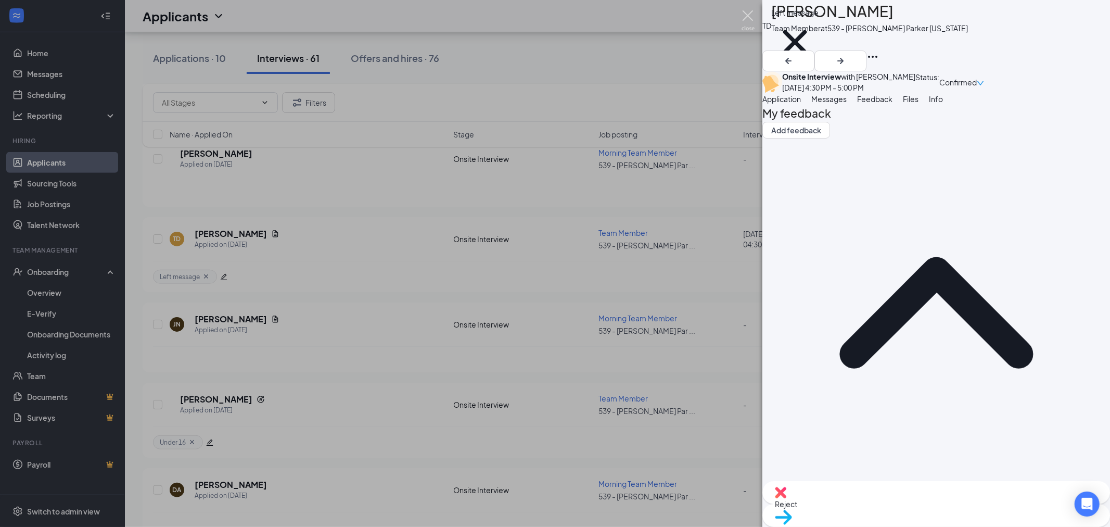
click at [747, 12] on img at bounding box center [748, 20] width 13 height 20
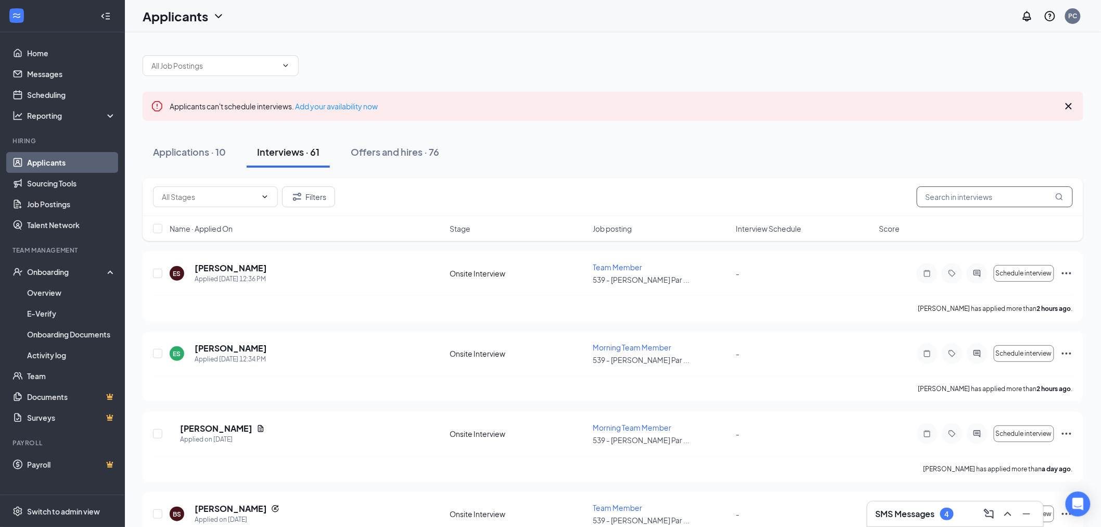
click at [977, 190] on input "text" at bounding box center [995, 196] width 156 height 21
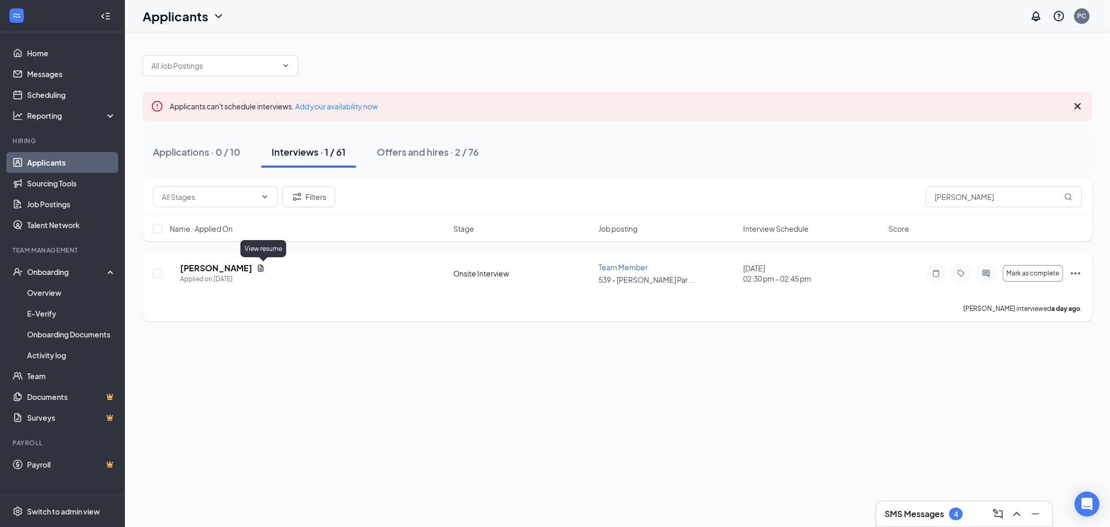
click at [261, 267] on icon "Document" at bounding box center [261, 267] width 6 height 7
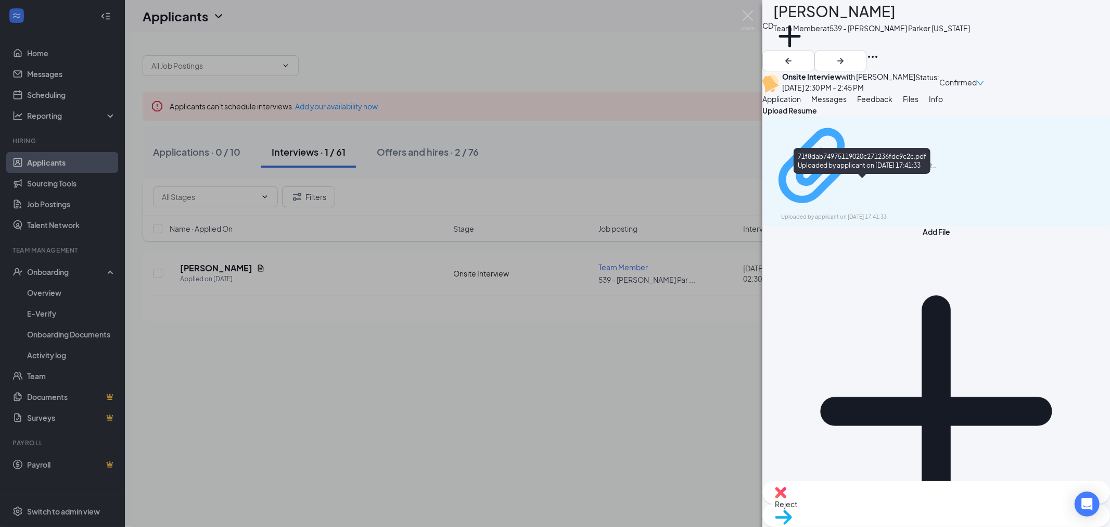
click at [913, 213] on div "Uploaded by applicant on [DATE] 17:41:33" at bounding box center [859, 217] width 156 height 8
drag, startPoint x: 785, startPoint y: 127, endPoint x: 788, endPoint y: 136, distance: 10.1
click at [785, 104] on span "Application" at bounding box center [781, 98] width 39 height 9
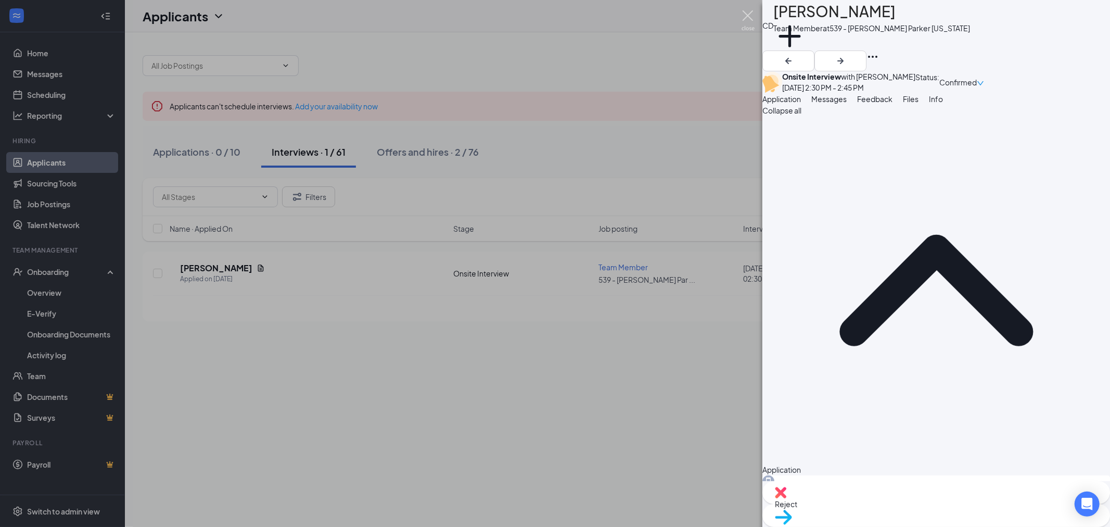
click at [749, 16] on img at bounding box center [748, 20] width 13 height 20
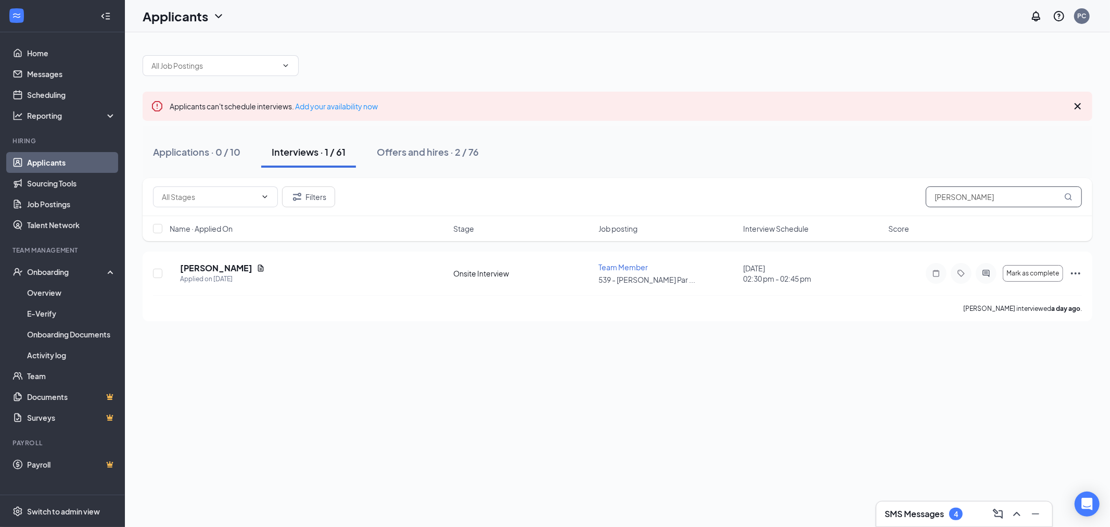
drag, startPoint x: 956, startPoint y: 195, endPoint x: 932, endPoint y: 200, distance: 24.5
click at [932, 200] on input "[PERSON_NAME]" at bounding box center [1004, 196] width 156 height 21
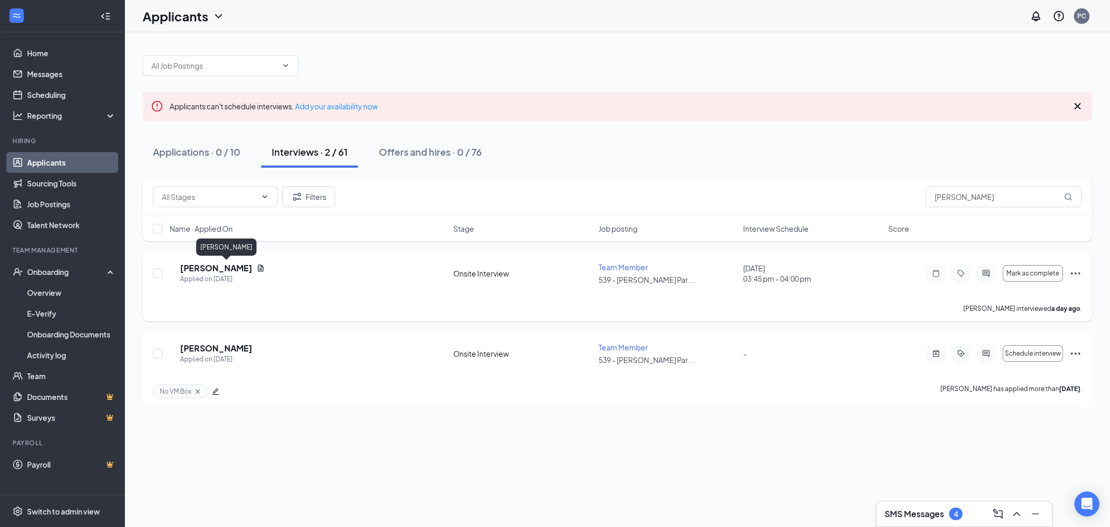
click at [209, 265] on h5 "[PERSON_NAME]" at bounding box center [216, 267] width 72 height 11
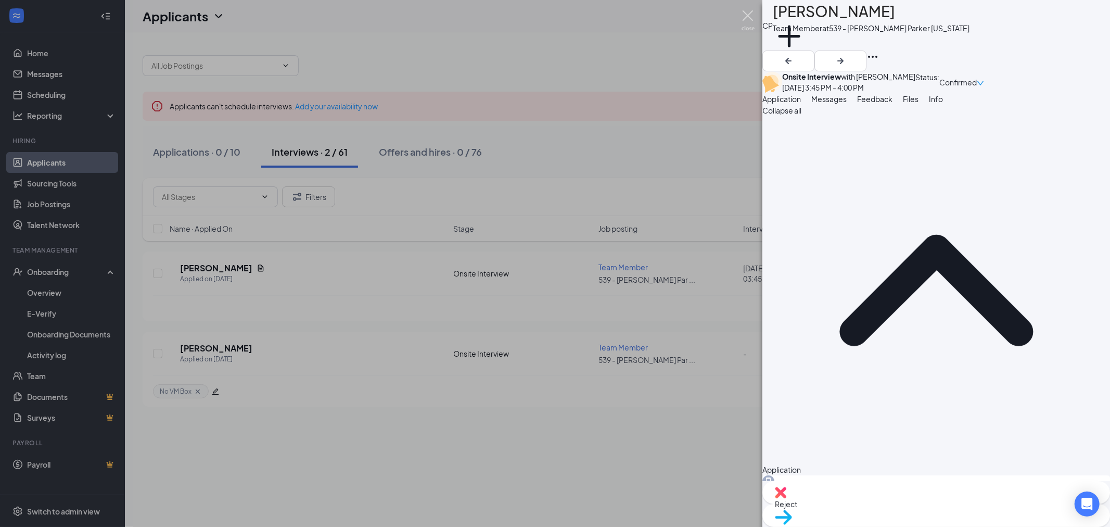
click at [748, 12] on img at bounding box center [748, 20] width 13 height 20
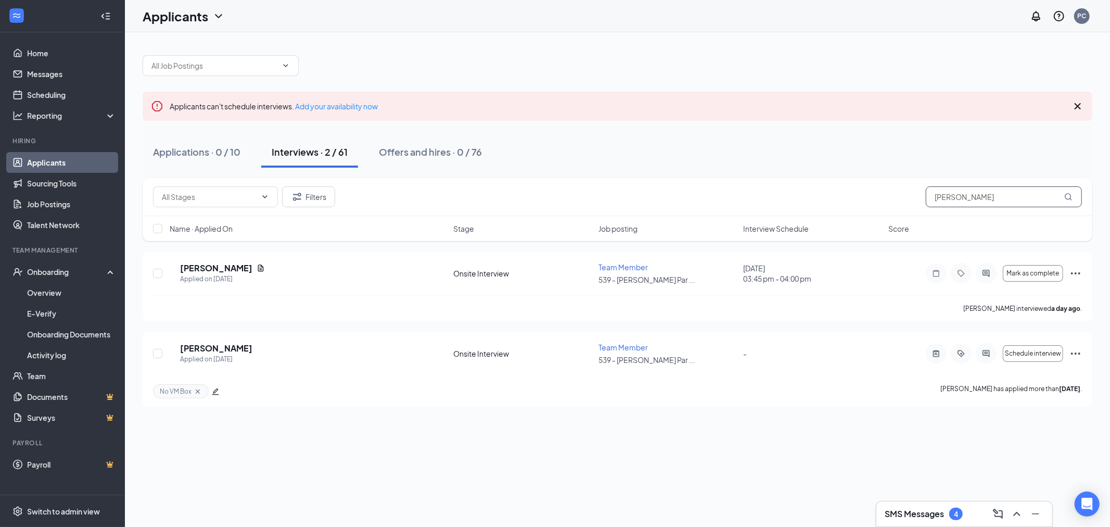
click at [955, 201] on input "[PERSON_NAME]" at bounding box center [1004, 196] width 156 height 21
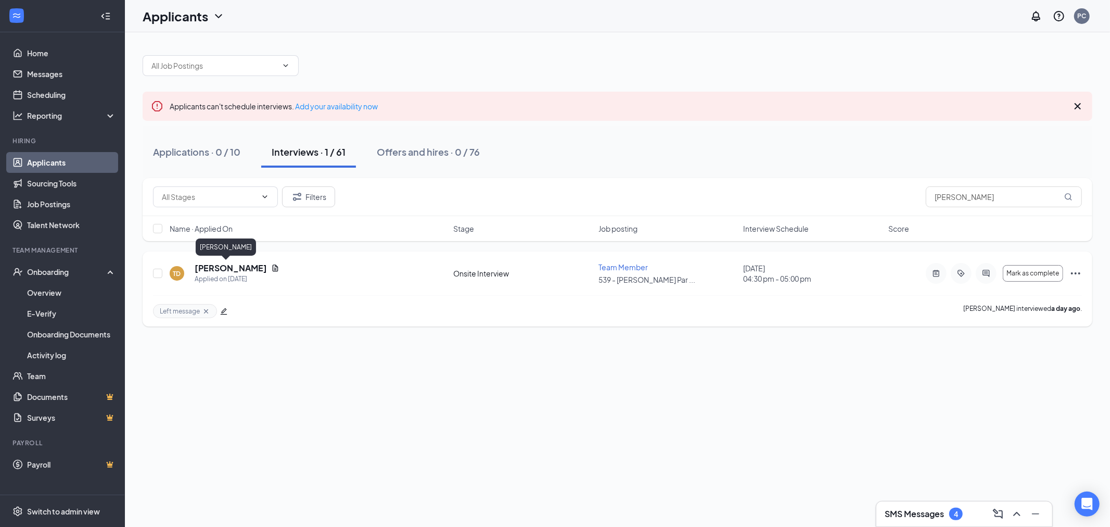
click at [231, 265] on h5 "[PERSON_NAME]" at bounding box center [231, 267] width 72 height 11
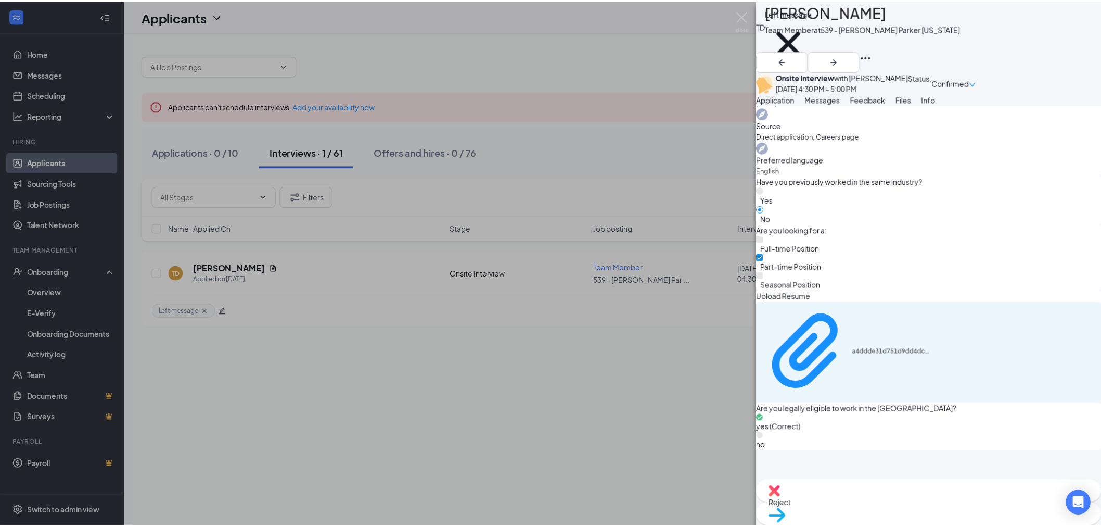
scroll to position [7, 0]
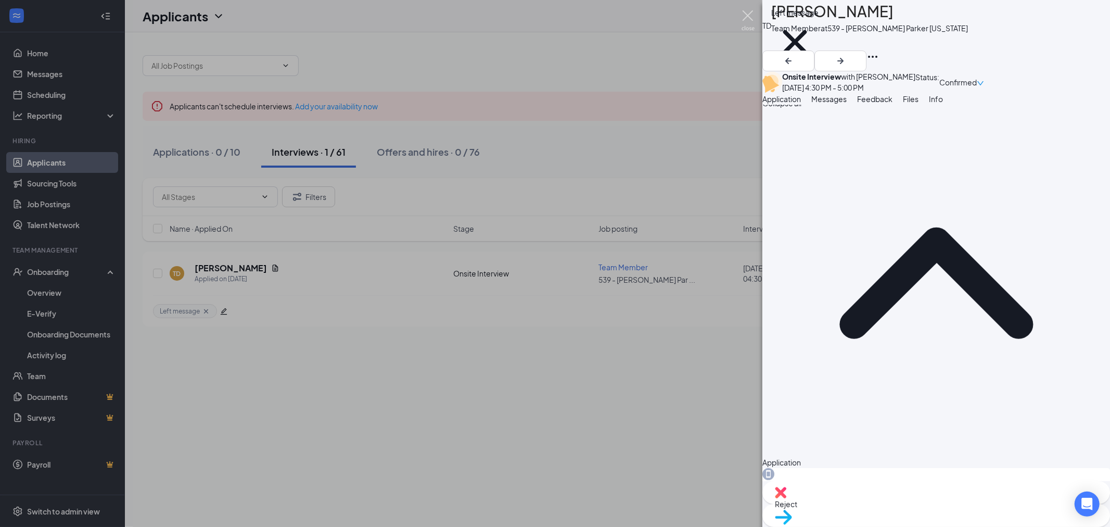
click at [751, 16] on img at bounding box center [748, 20] width 13 height 20
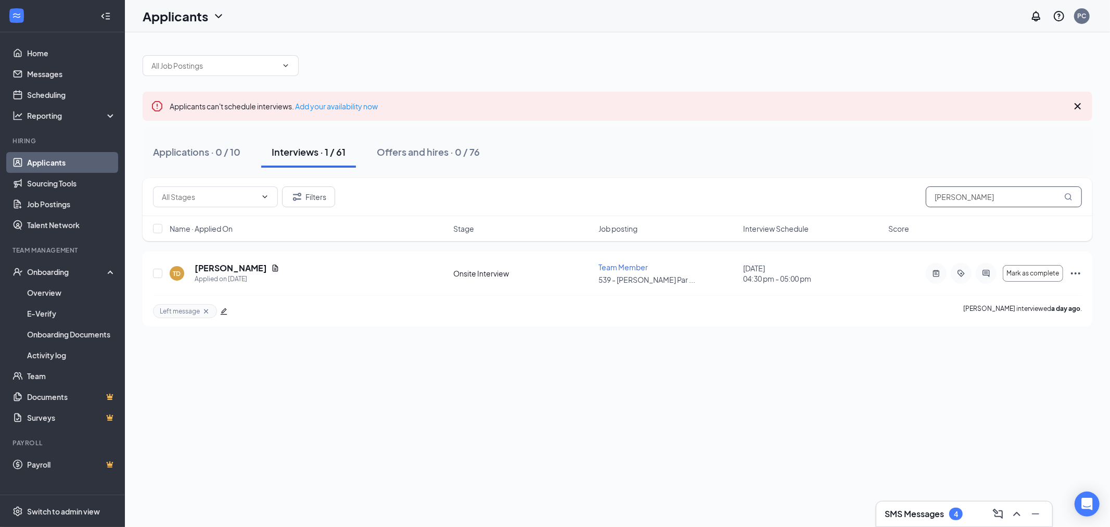
click at [954, 197] on input "[PERSON_NAME]" at bounding box center [1004, 196] width 156 height 21
type input "misc"
click at [243, 264] on h5 "[PERSON_NAME]" at bounding box center [231, 267] width 72 height 11
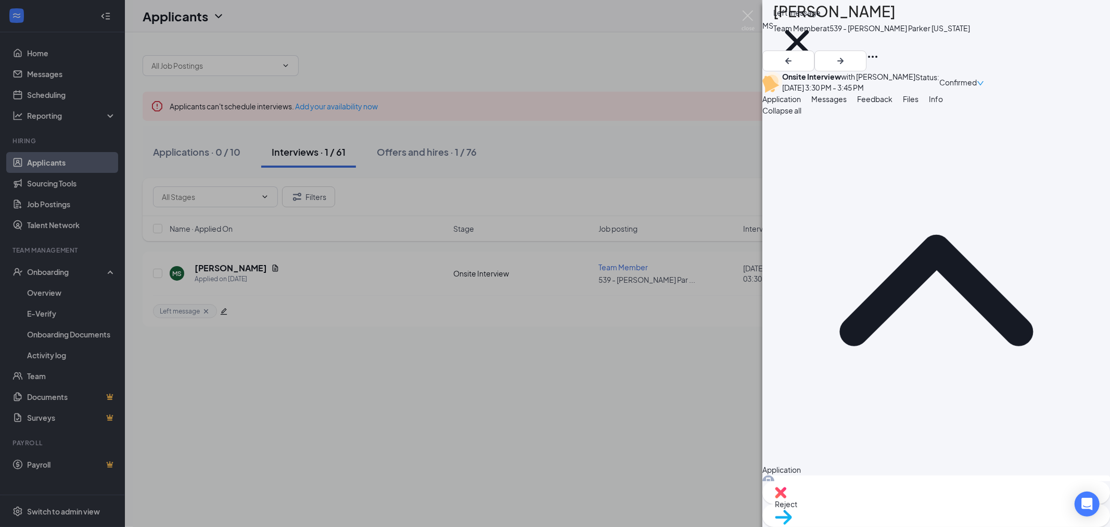
click at [581, 378] on div "[PERSON_NAME] Team Member at 539 - [PERSON_NAME] Parker [US_STATE] Left message…" at bounding box center [555, 263] width 1110 height 527
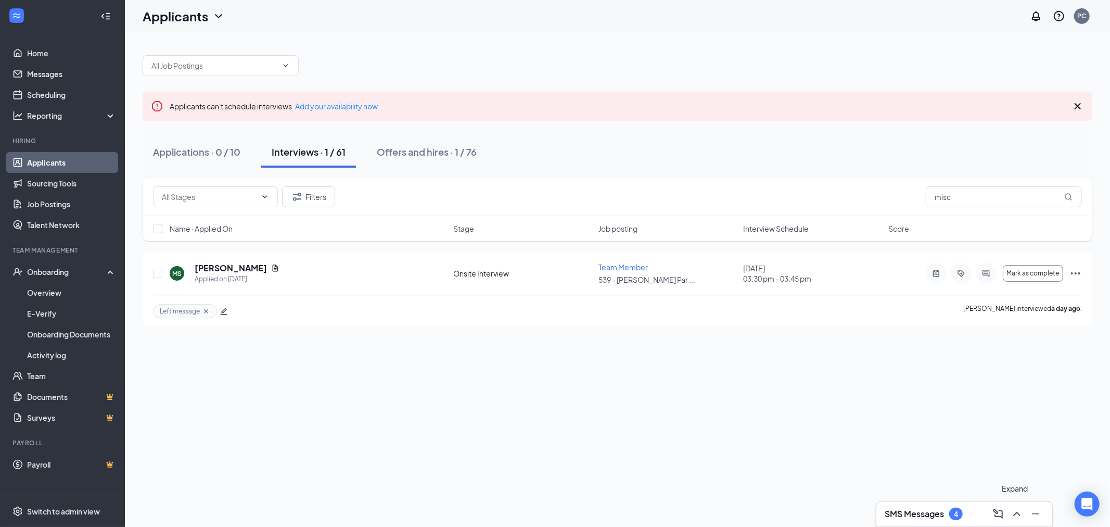
click at [1021, 516] on icon "ChevronUp" at bounding box center [1017, 513] width 12 height 12
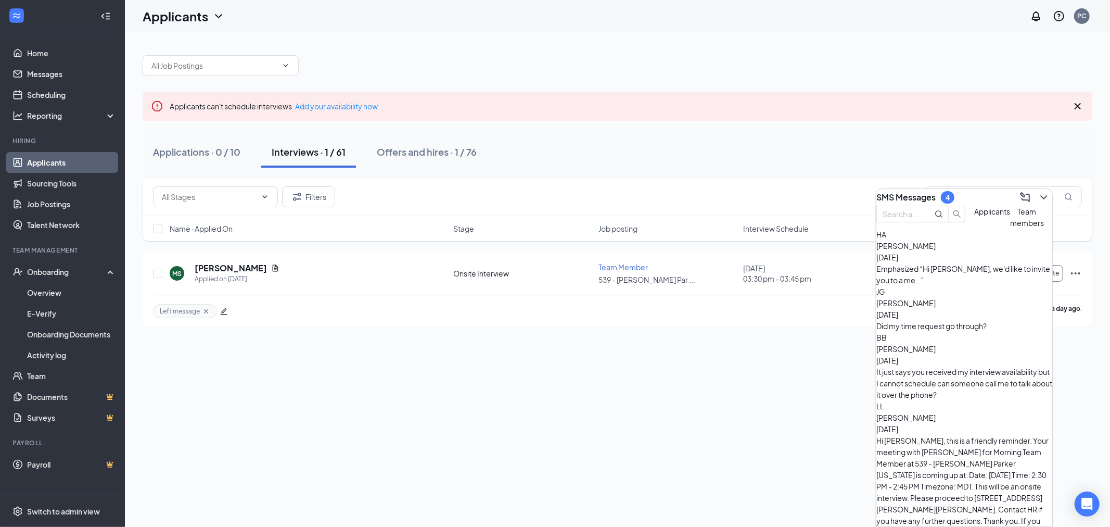
click at [816, 400] on div "Applicants can't schedule interviews. Add your availability now Applications · …" at bounding box center [617, 279] width 985 height 494
click at [1038, 191] on icon "ChevronDown" at bounding box center [1044, 197] width 12 height 12
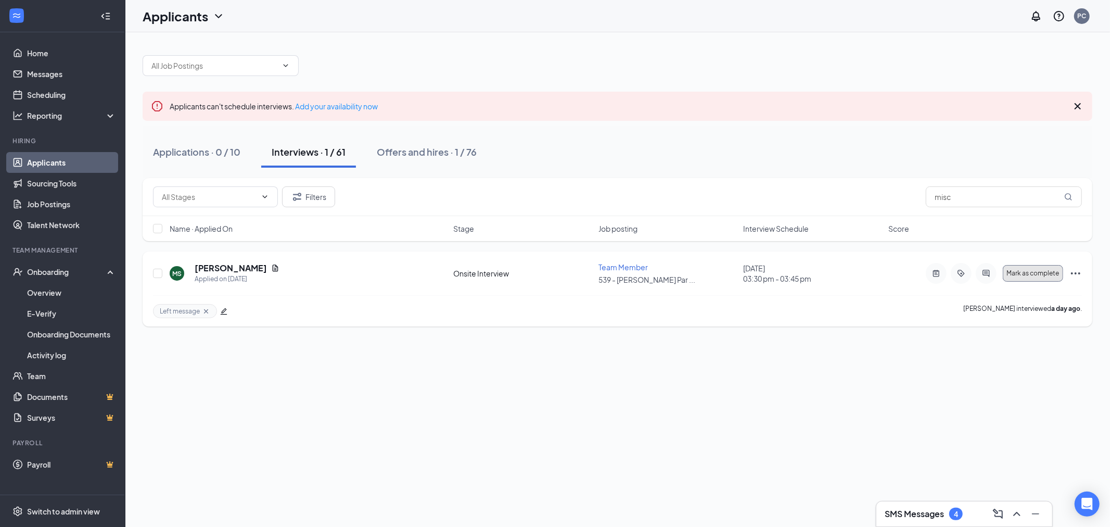
click at [1012, 274] on span "Mark as complete" at bounding box center [1033, 273] width 53 height 7
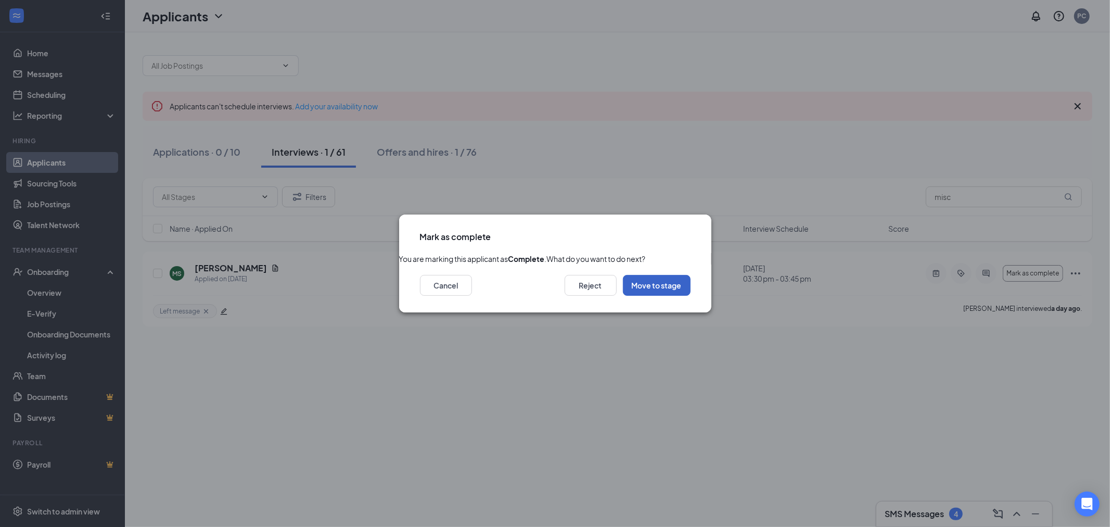
click at [677, 296] on button "Move to stage" at bounding box center [657, 285] width 68 height 21
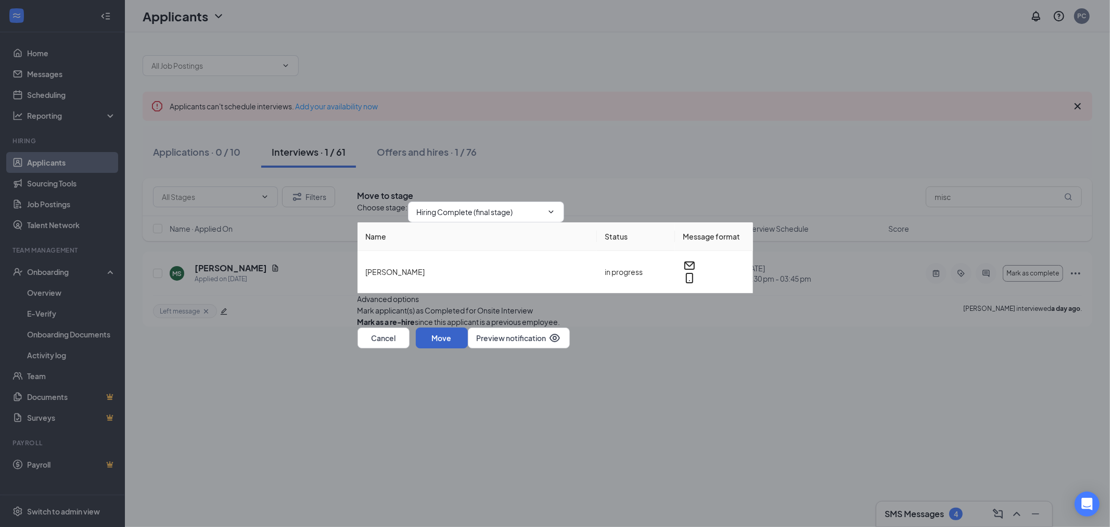
click at [468, 348] on button "Move" at bounding box center [442, 337] width 52 height 21
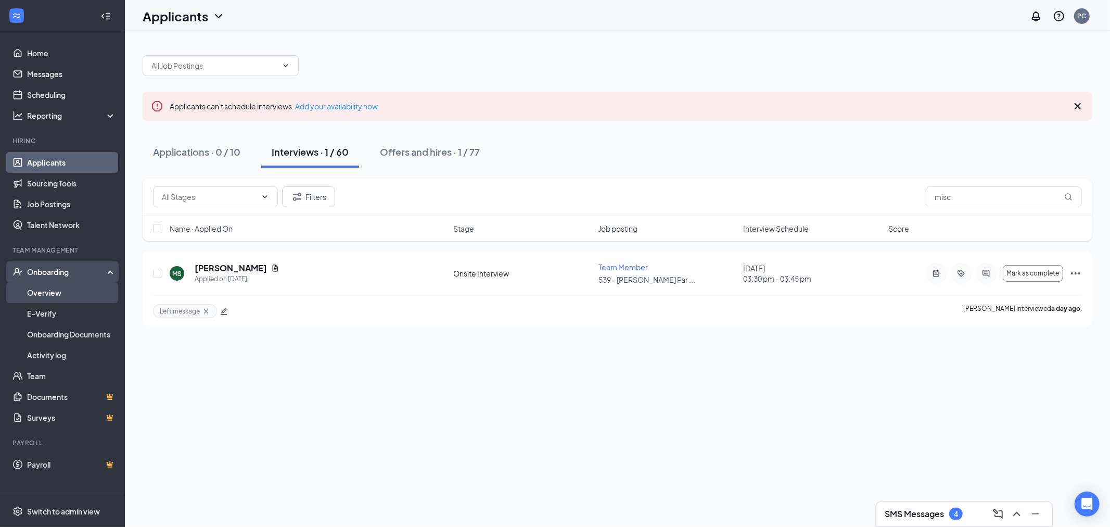
click at [43, 289] on link "Overview" at bounding box center [71, 292] width 89 height 21
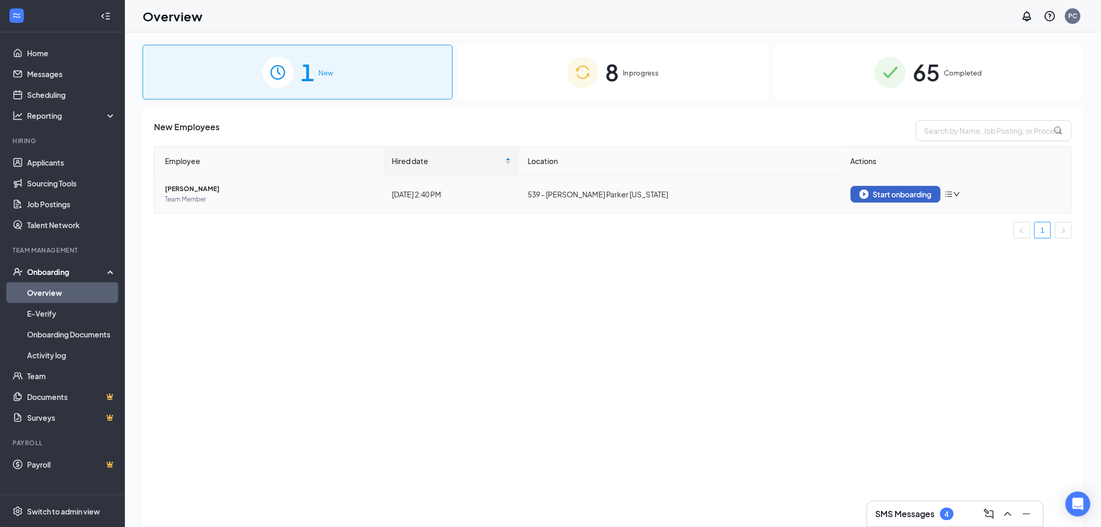
click at [866, 187] on button "Start onboarding" at bounding box center [896, 194] width 90 height 17
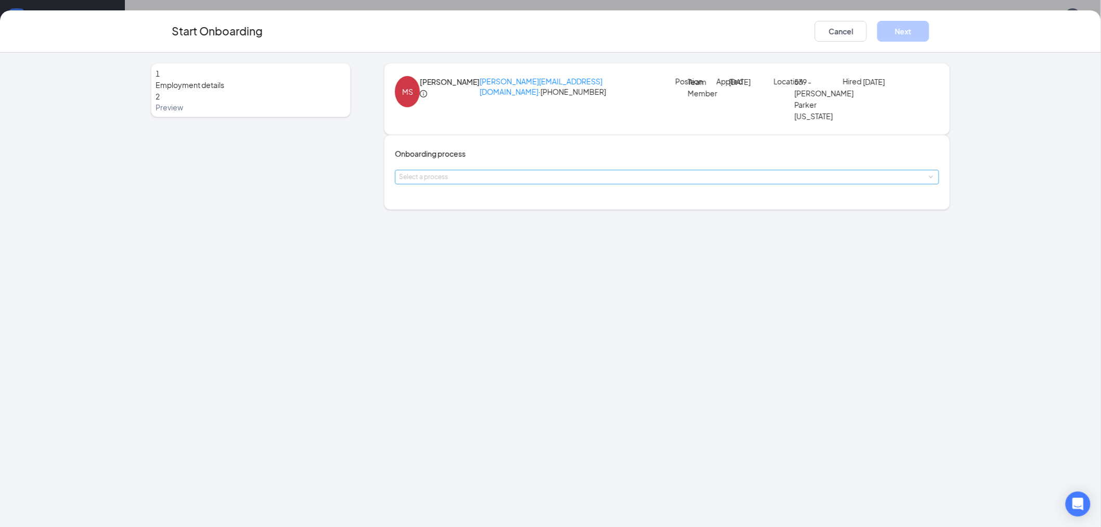
click at [520, 182] on div "Select a process" at bounding box center [664, 177] width 531 height 10
click at [462, 247] on span "New Team Member" at bounding box center [441, 250] width 66 height 9
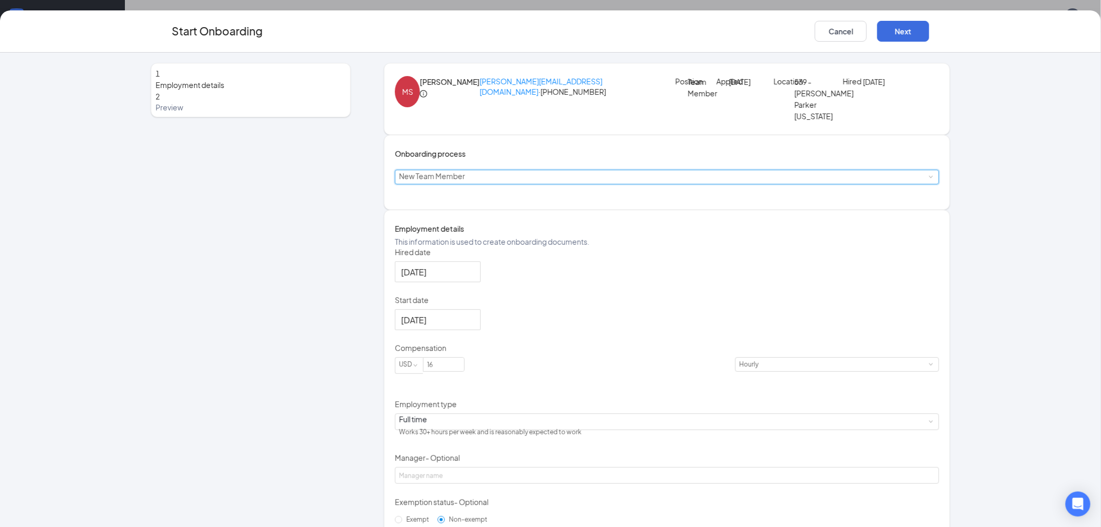
scroll to position [84, 0]
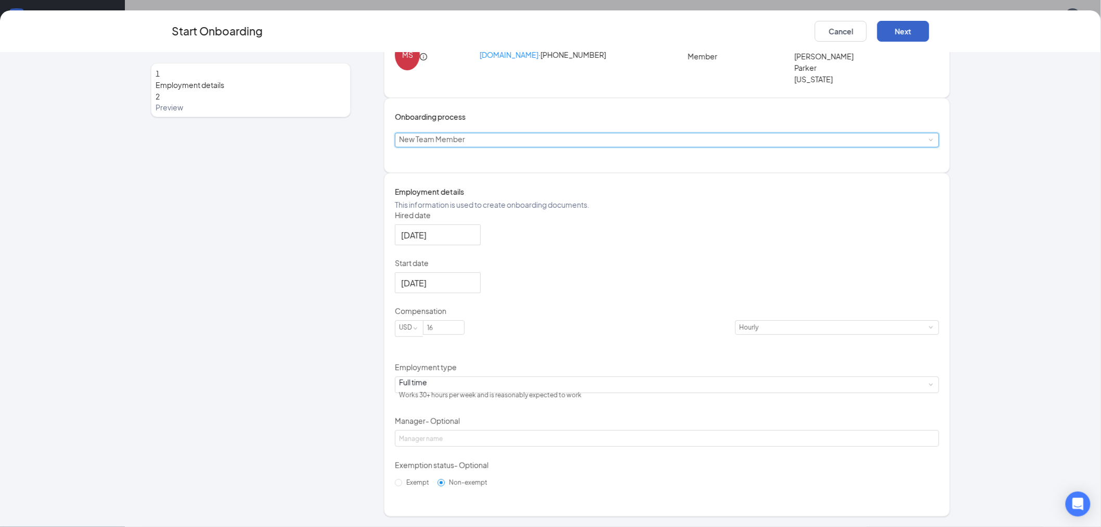
click at [897, 28] on button "Next" at bounding box center [903, 31] width 52 height 21
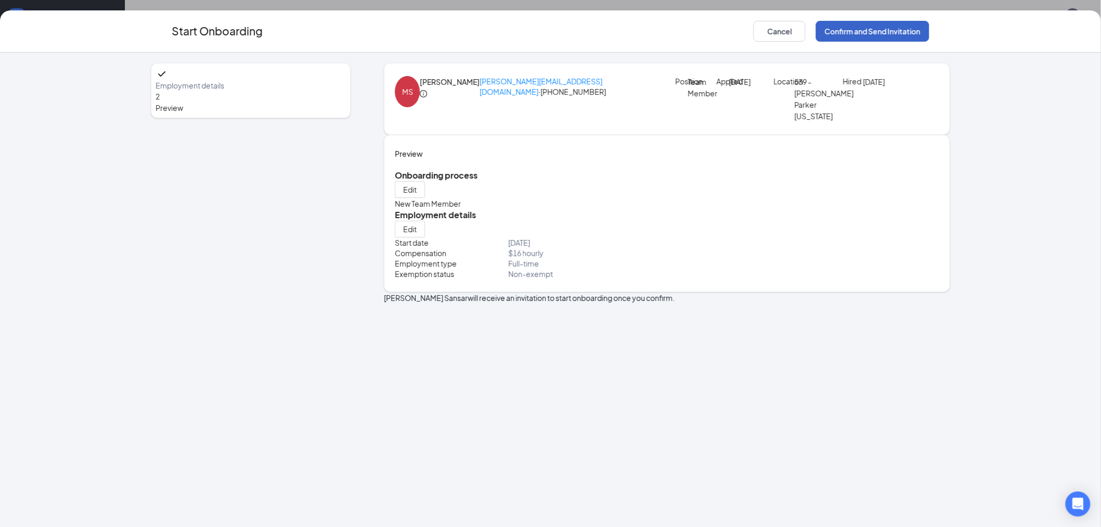
click at [907, 27] on button "Confirm and Send Invitation" at bounding box center [872, 31] width 113 height 21
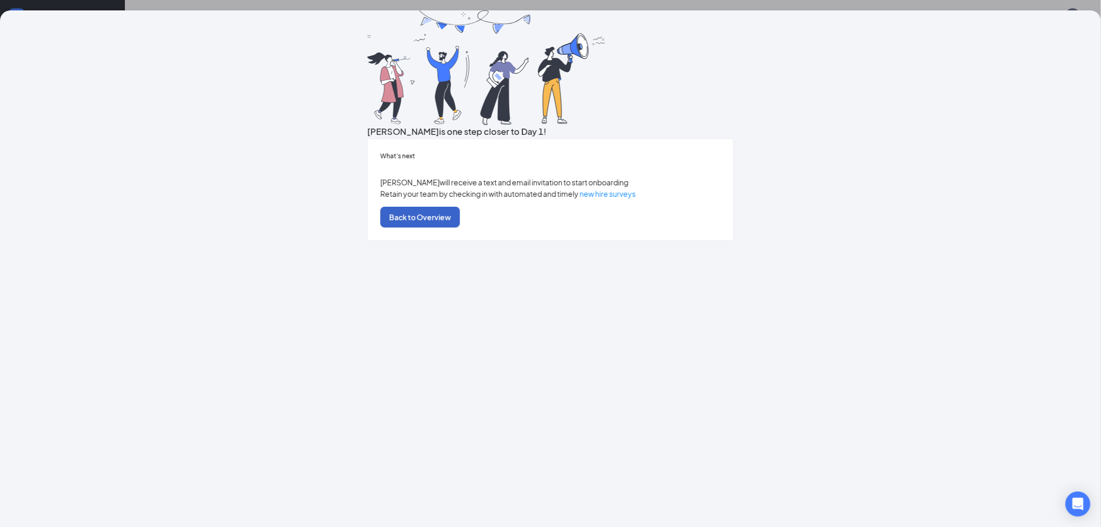
click at [460, 227] on button "Back to Overview" at bounding box center [420, 217] width 80 height 21
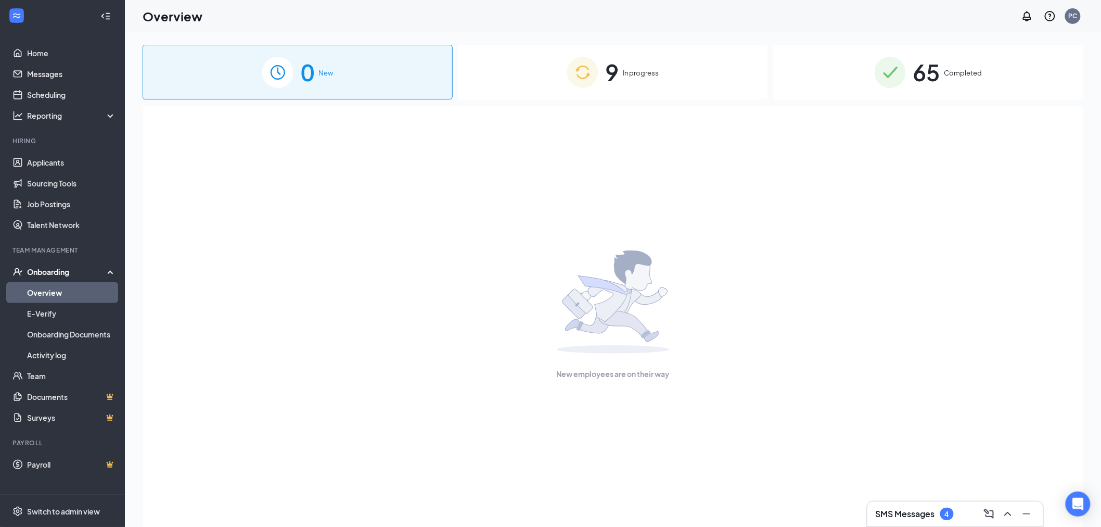
click at [521, 75] on div "9 In progress" at bounding box center [613, 72] width 310 height 55
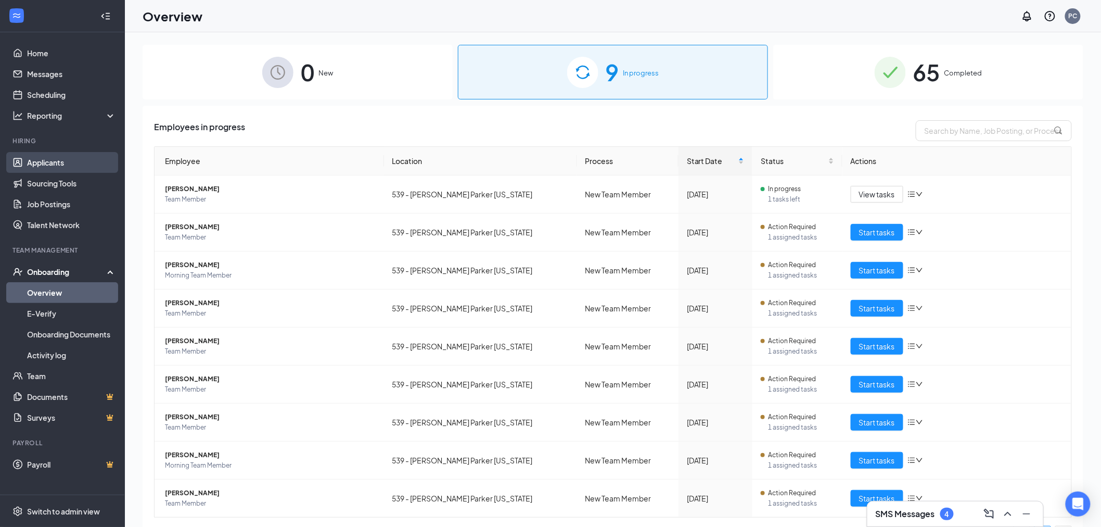
click at [32, 164] on link "Applicants" at bounding box center [71, 162] width 89 height 21
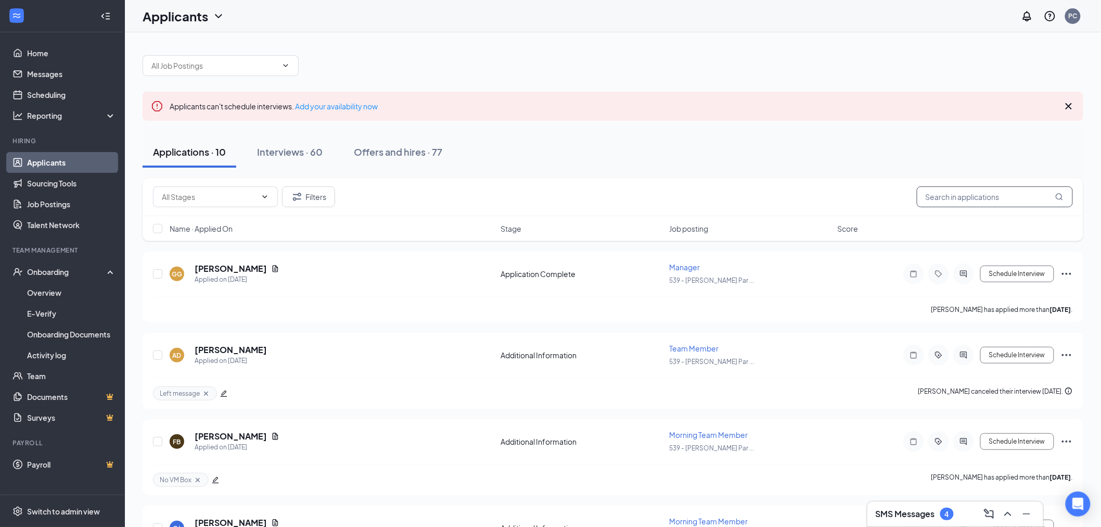
click at [983, 197] on input "text" at bounding box center [995, 196] width 156 height 21
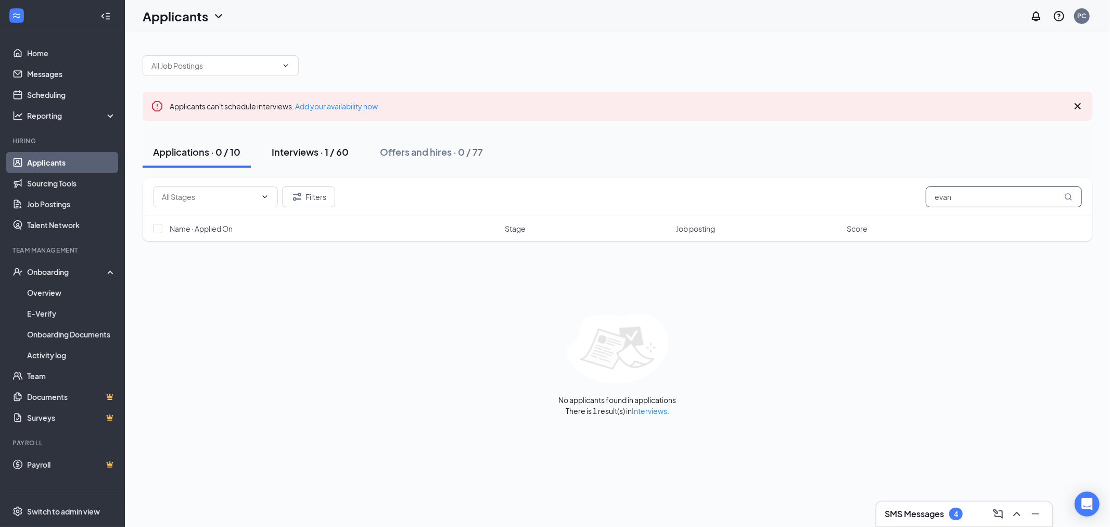
type input "evan"
click at [285, 144] on button "Interviews · 1 / 60" at bounding box center [310, 151] width 98 height 31
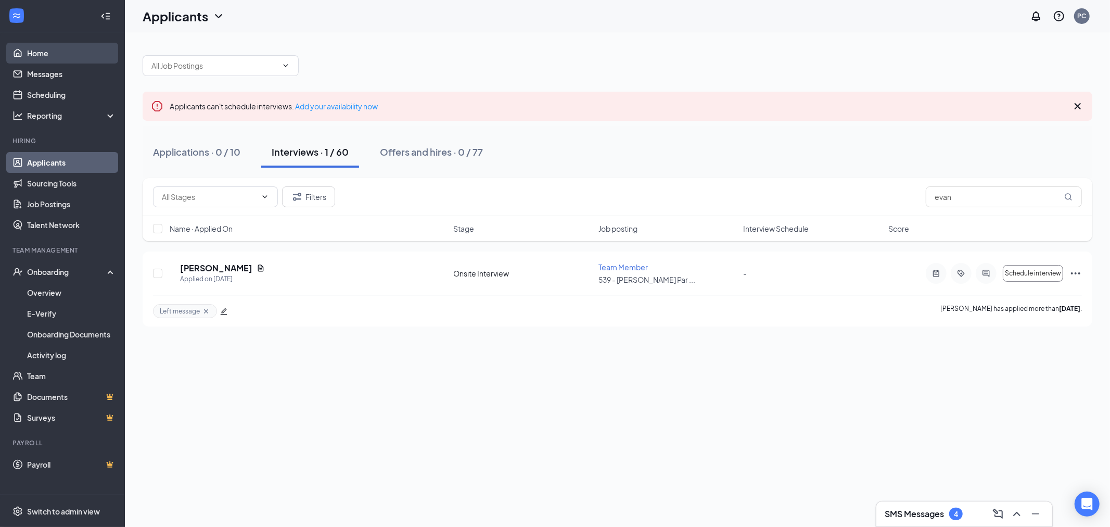
click at [64, 51] on link "Home" at bounding box center [71, 53] width 89 height 21
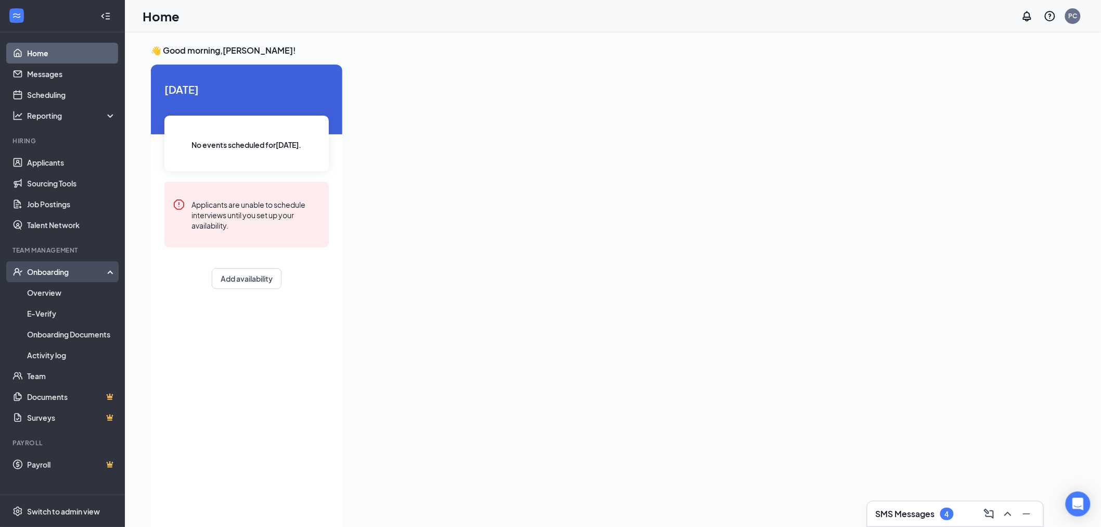
click at [107, 271] on div "Onboarding" at bounding box center [67, 271] width 80 height 10
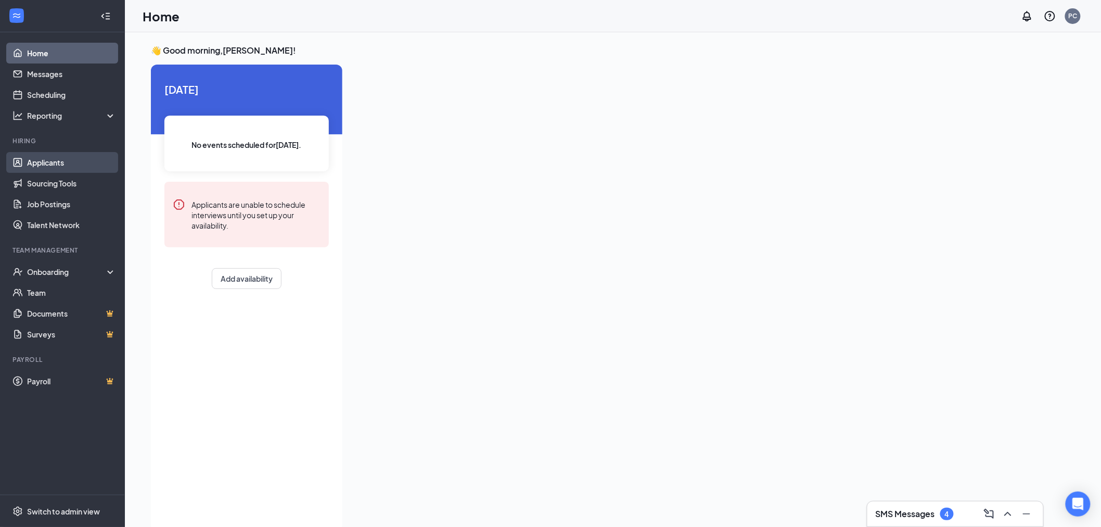
click at [44, 165] on link "Applicants" at bounding box center [71, 162] width 89 height 21
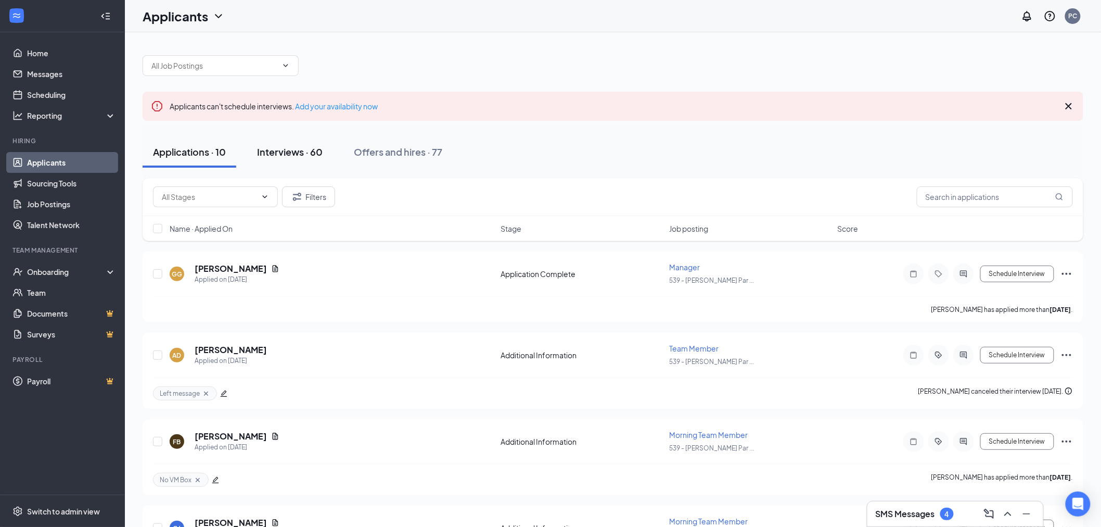
click at [311, 155] on div "Interviews · 60" at bounding box center [290, 151] width 66 height 13
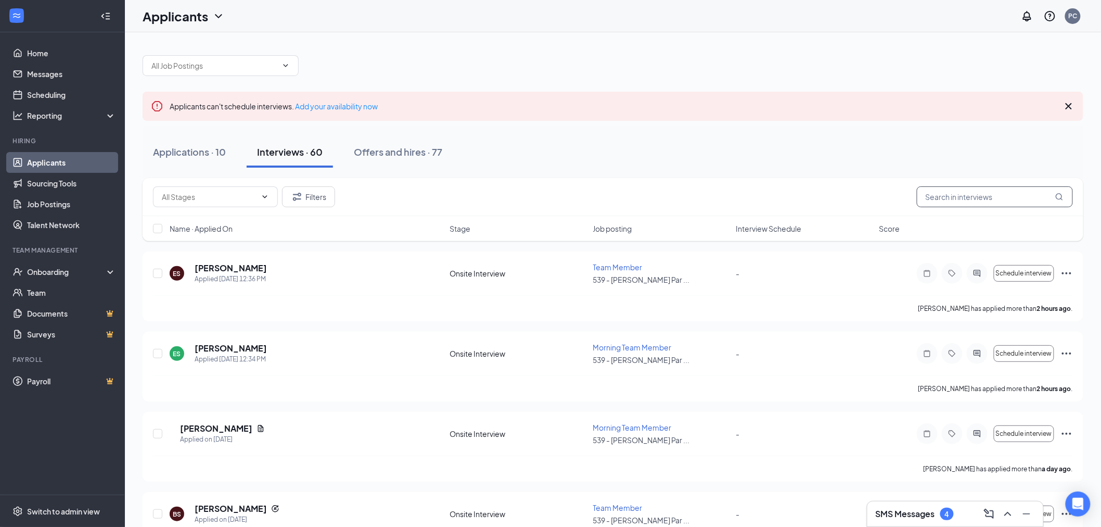
click at [965, 194] on input "text" at bounding box center [995, 196] width 156 height 21
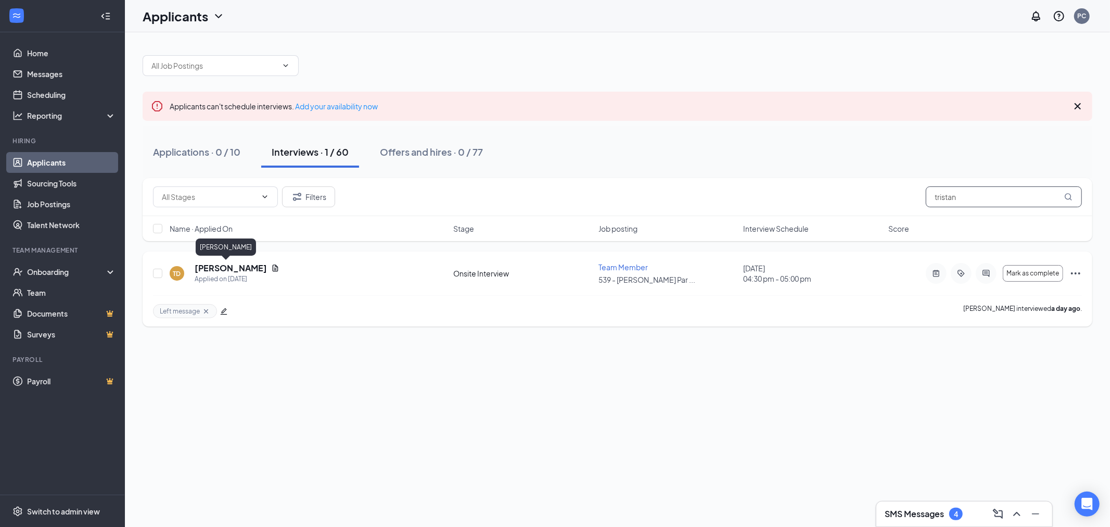
type input "tristan"
click at [219, 265] on h5 "[PERSON_NAME]" at bounding box center [231, 267] width 72 height 11
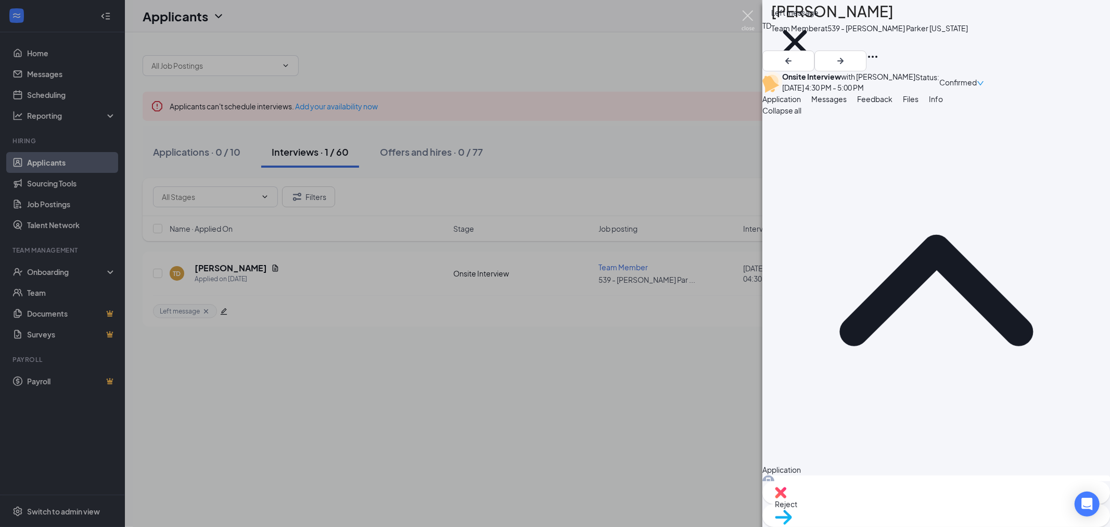
click at [749, 17] on img at bounding box center [748, 20] width 13 height 20
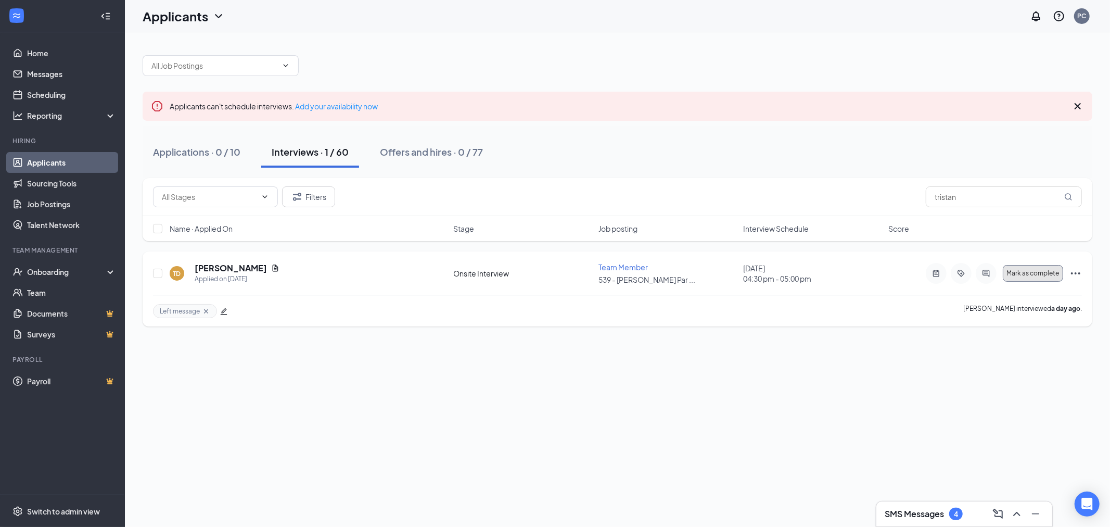
click at [1032, 279] on button "Mark as complete" at bounding box center [1033, 273] width 60 height 17
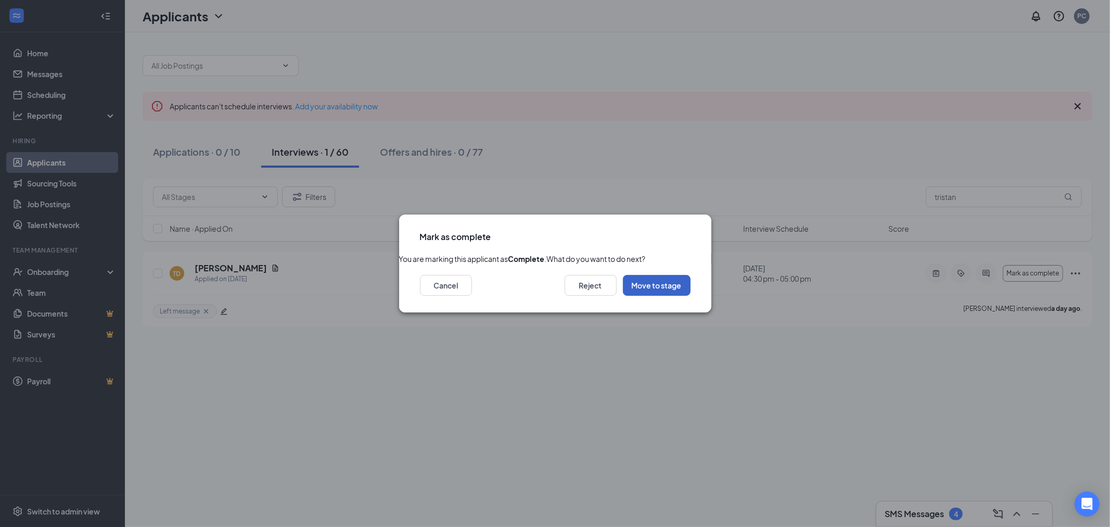
click at [643, 296] on button "Move to stage" at bounding box center [657, 285] width 68 height 21
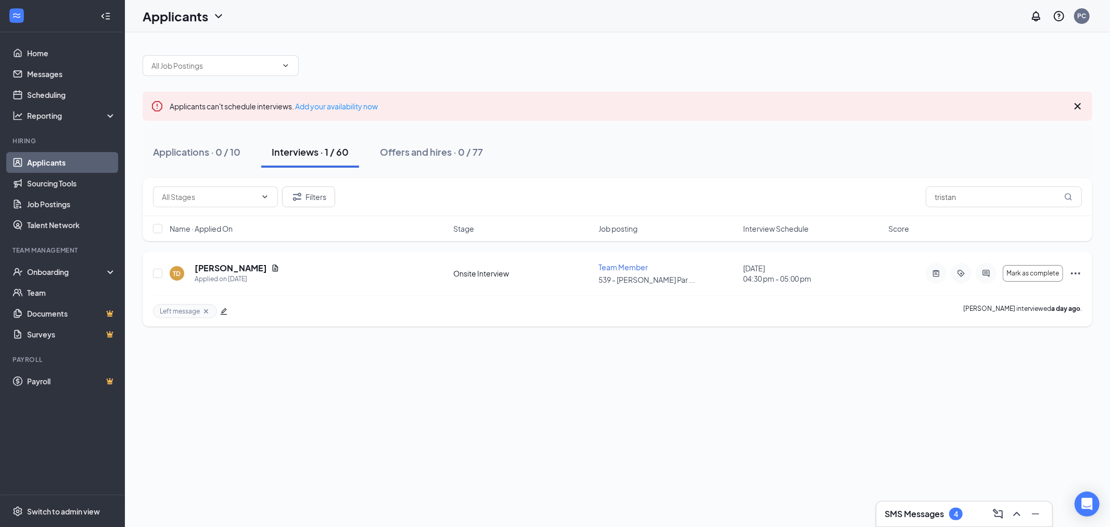
type input "Hiring Complete (final stage)"
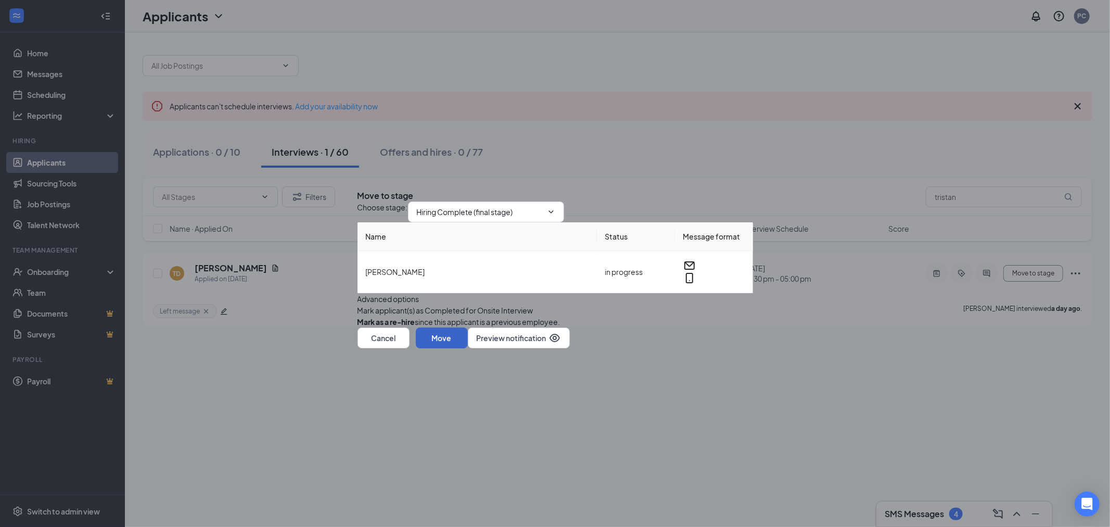
click at [468, 348] on button "Move" at bounding box center [442, 337] width 52 height 21
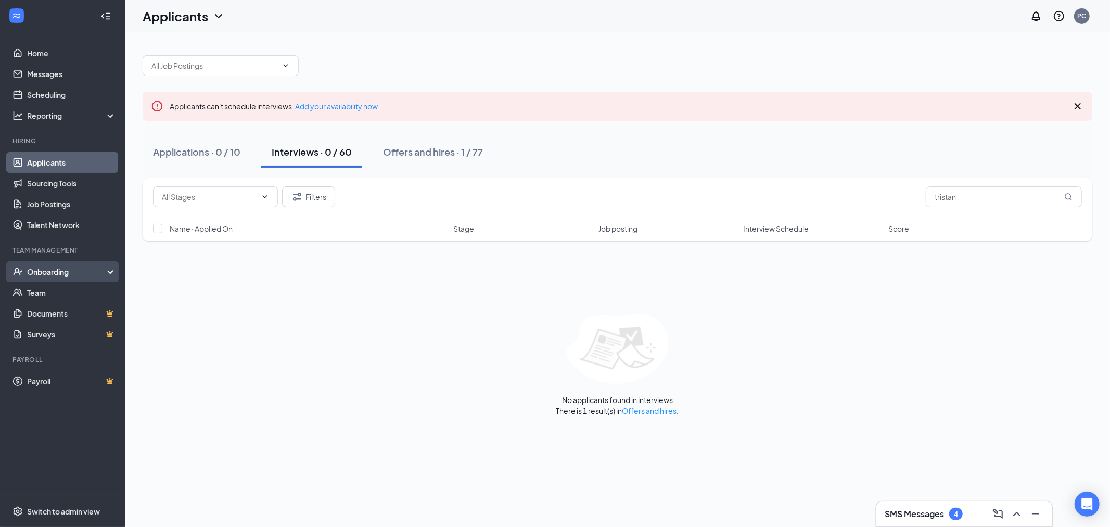
click at [52, 272] on div "Onboarding" at bounding box center [67, 271] width 80 height 10
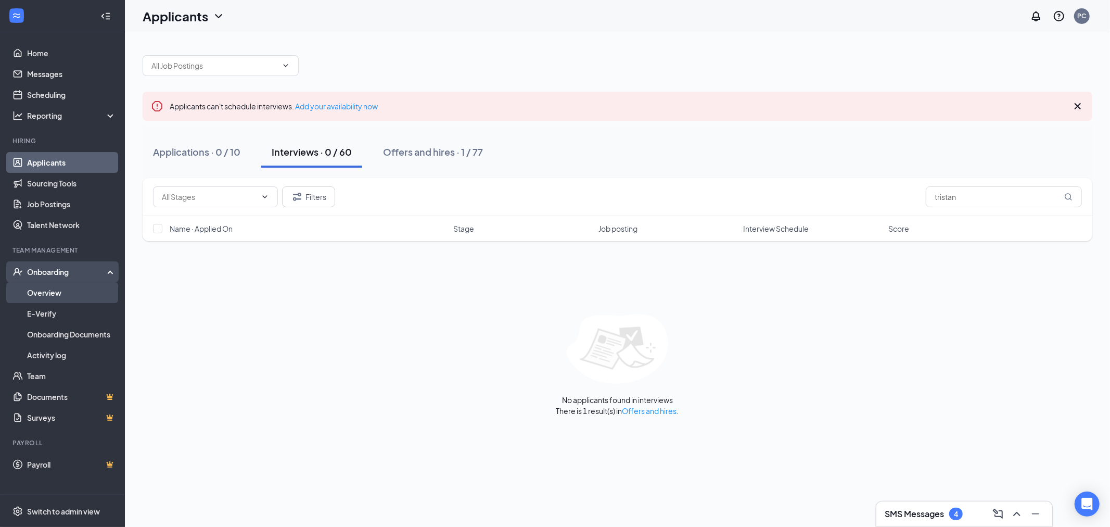
click at [56, 292] on link "Overview" at bounding box center [71, 292] width 89 height 21
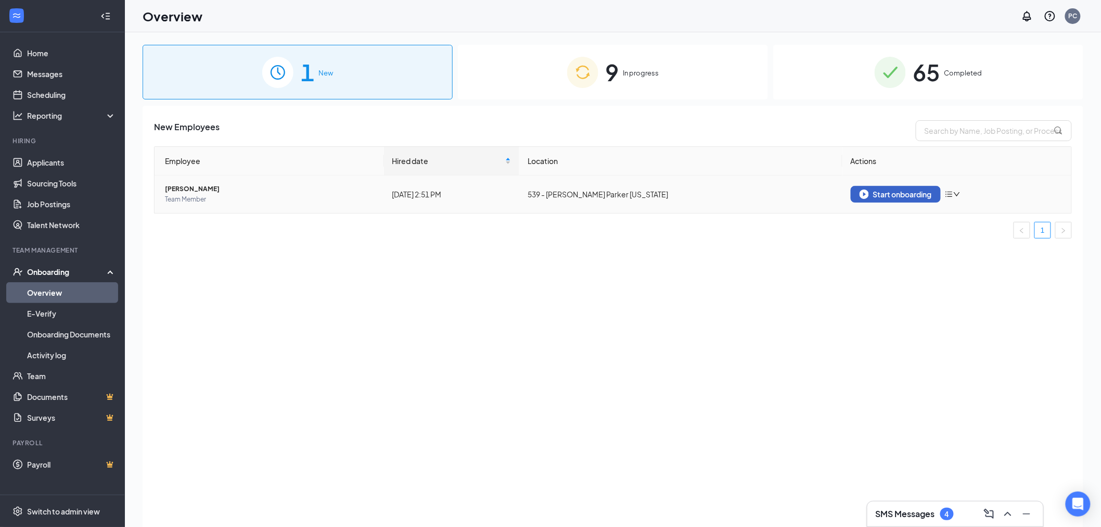
click at [898, 188] on button "Start onboarding" at bounding box center [896, 194] width 90 height 17
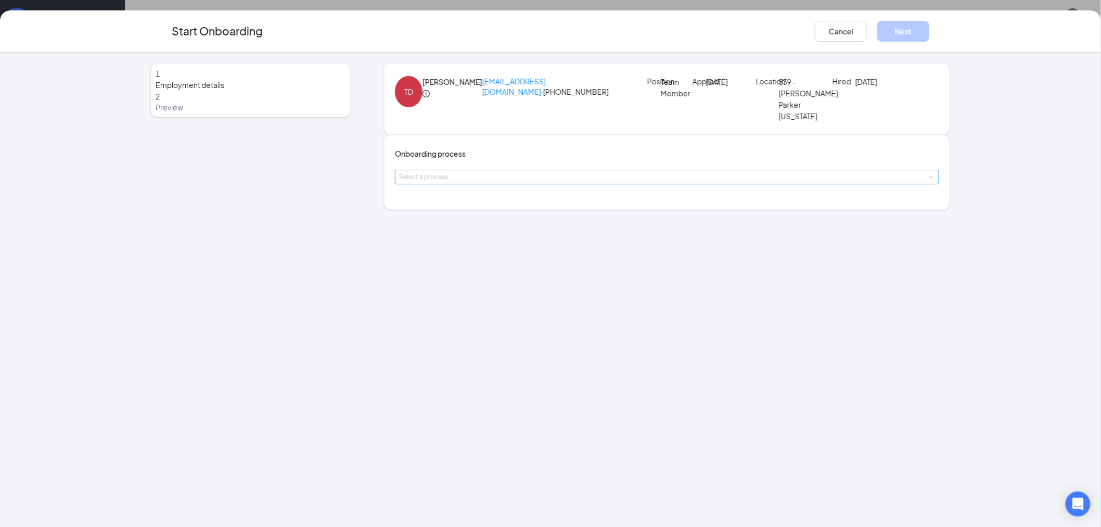
click at [533, 182] on div "Select a process" at bounding box center [664, 177] width 531 height 10
click at [454, 250] on span "New Team Member" at bounding box center [441, 250] width 66 height 9
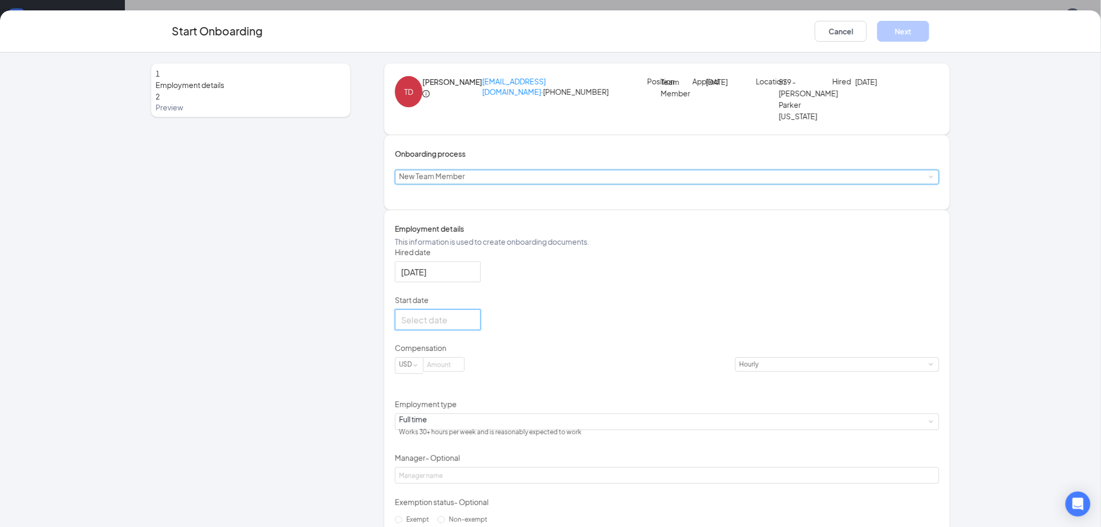
click at [439, 326] on input "Start date" at bounding box center [436, 319] width 71 height 13
type input "[DATE]"
click at [454, 233] on div "16" at bounding box center [448, 227] width 12 height 12
click at [464, 371] on input at bounding box center [444, 365] width 41 height 14
type input "16"
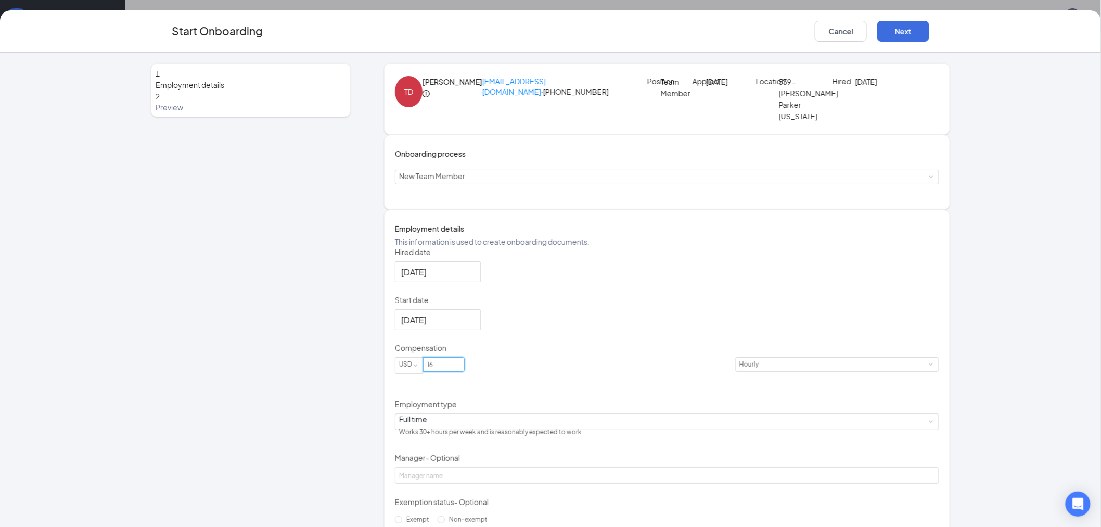
click at [786, 413] on div "Hired date [DATE] Start date [DATE] [DATE] Su Mo Tu We Th Fr Sa 31 1 2 3 4 5 6 …" at bounding box center [667, 387] width 544 height 281
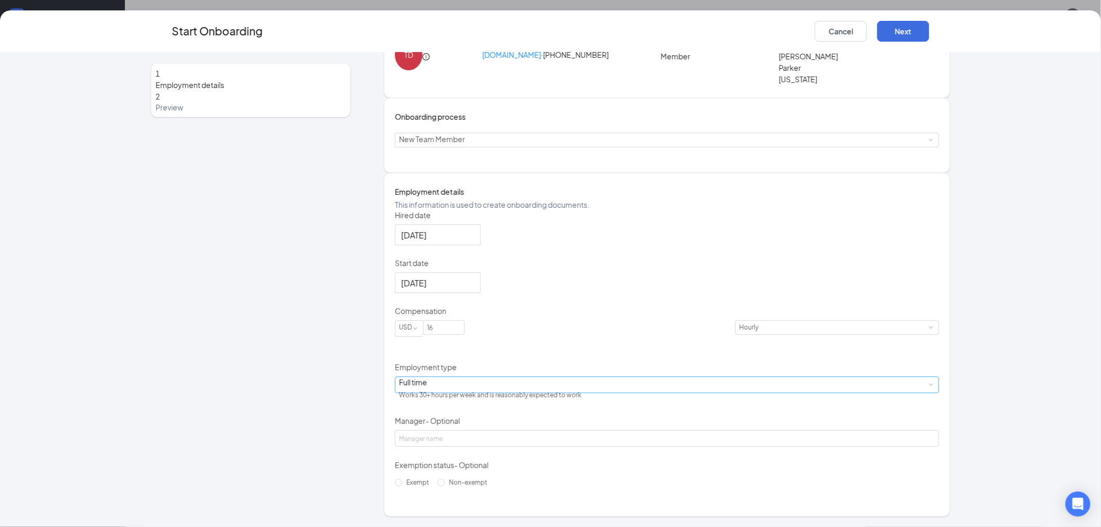
scroll to position [84, 0]
click at [557, 380] on div "Full time Works 30+ hours per week and is reasonably expected to work" at bounding box center [667, 385] width 536 height 16
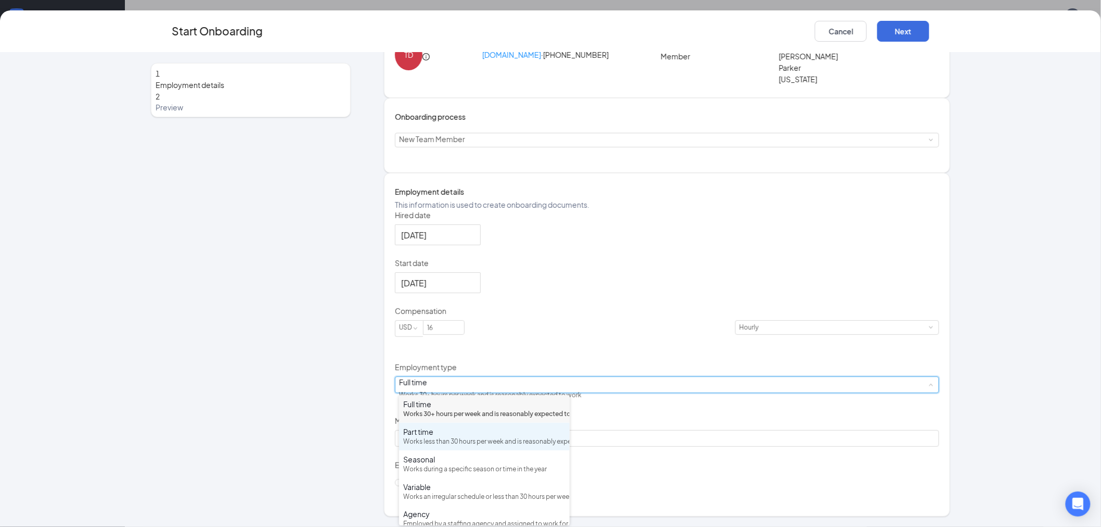
click at [495, 447] on div "Works less than 30 hours per week and is reasonably expected to work" at bounding box center [484, 442] width 162 height 10
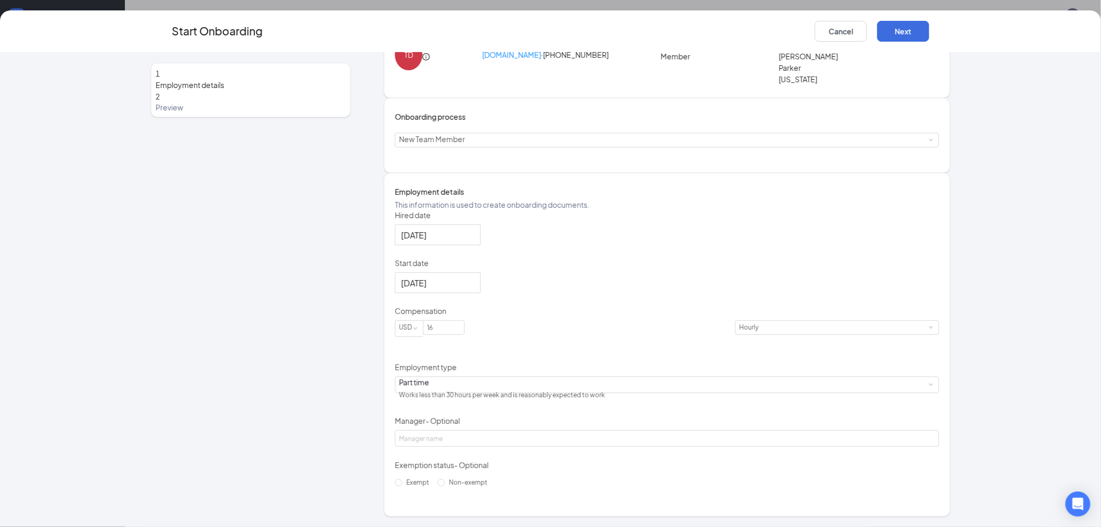
click at [693, 377] on div "Hired date [DATE] Start date [DATE] [DATE] Su Mo Tu We Th Fr Sa 31 1 2 3 4 5 6 …" at bounding box center [667, 350] width 544 height 281
click at [438, 486] on input "Non-exempt" at bounding box center [441, 482] width 7 height 7
radio input "true"
click at [910, 32] on button "Next" at bounding box center [903, 31] width 52 height 21
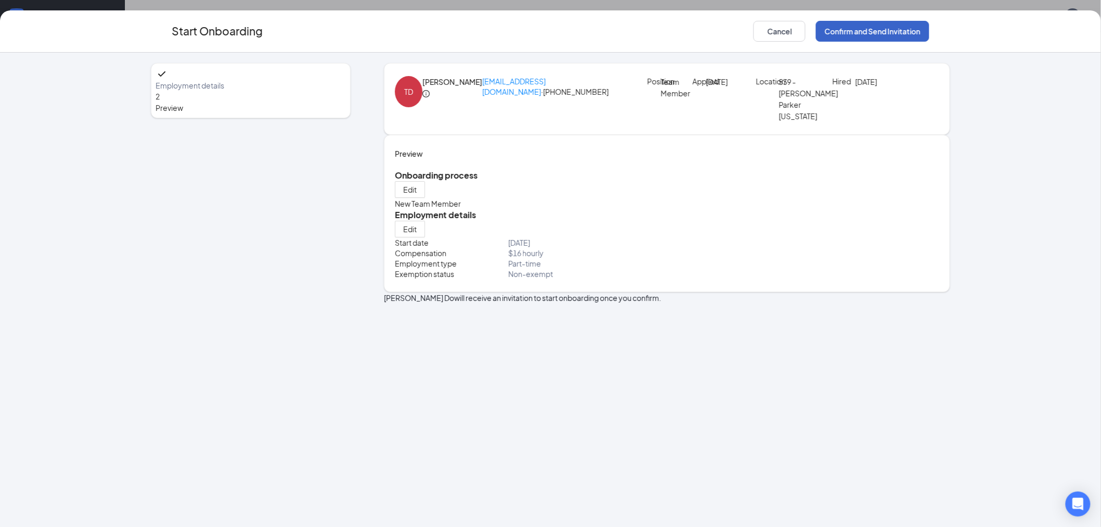
click at [885, 35] on button "Confirm and Send Invitation" at bounding box center [872, 31] width 113 height 21
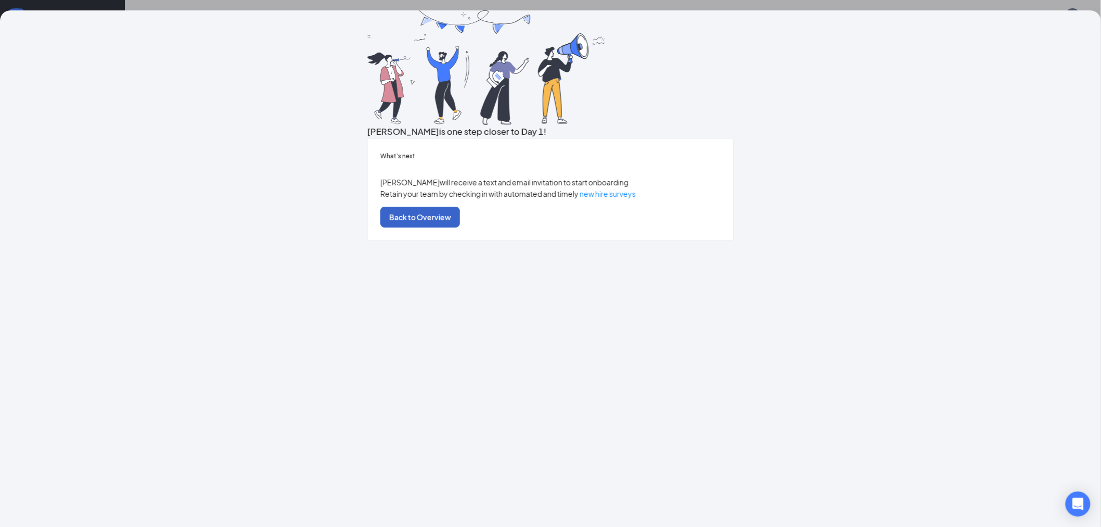
click at [460, 227] on button "Back to Overview" at bounding box center [420, 217] width 80 height 21
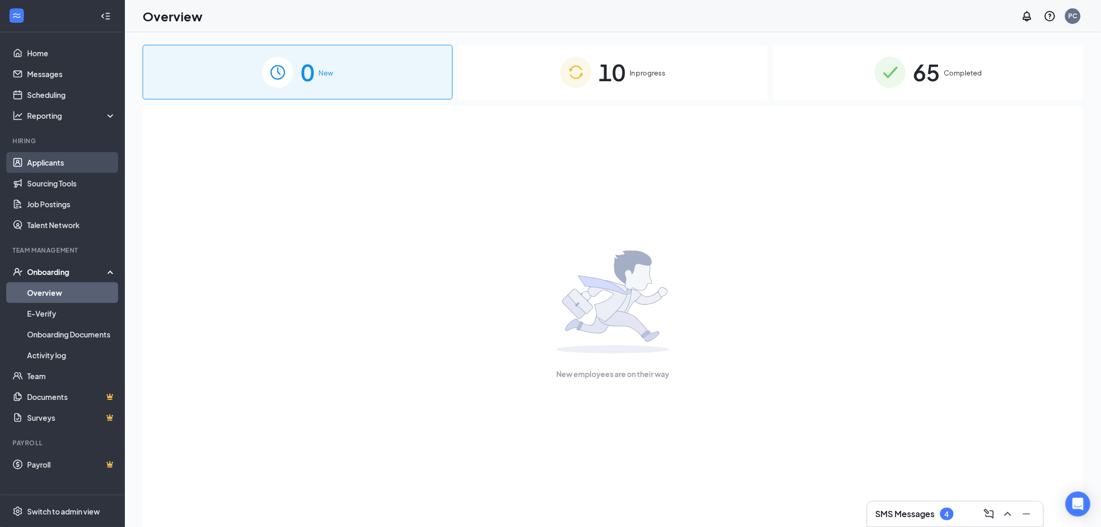
click at [58, 163] on link "Applicants" at bounding box center [71, 162] width 89 height 21
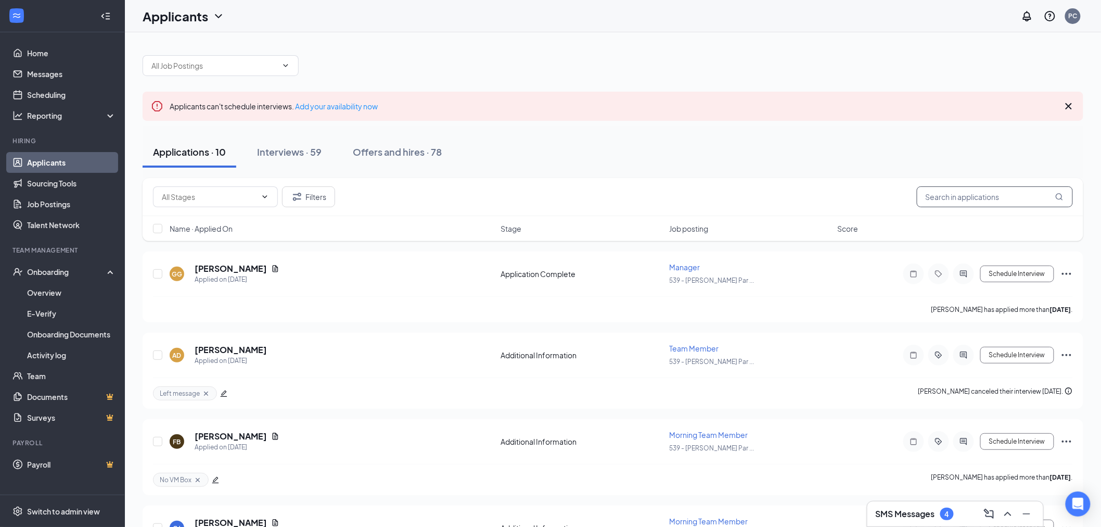
click at [1005, 196] on input "text" at bounding box center [995, 196] width 156 height 21
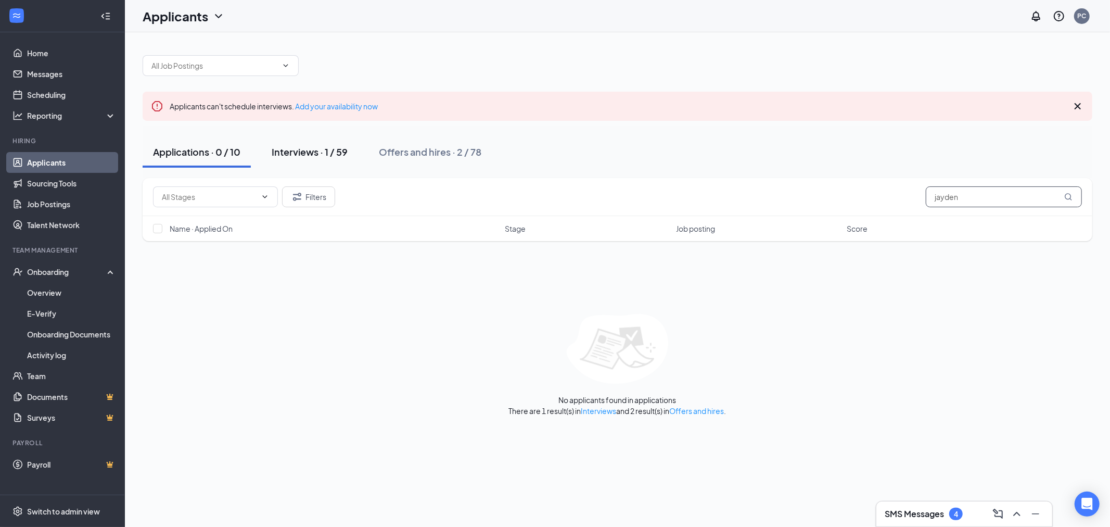
type input "jayden"
click at [296, 144] on button "Interviews · 1 / 59" at bounding box center [309, 151] width 97 height 31
